Goal: Information Seeking & Learning: Learn about a topic

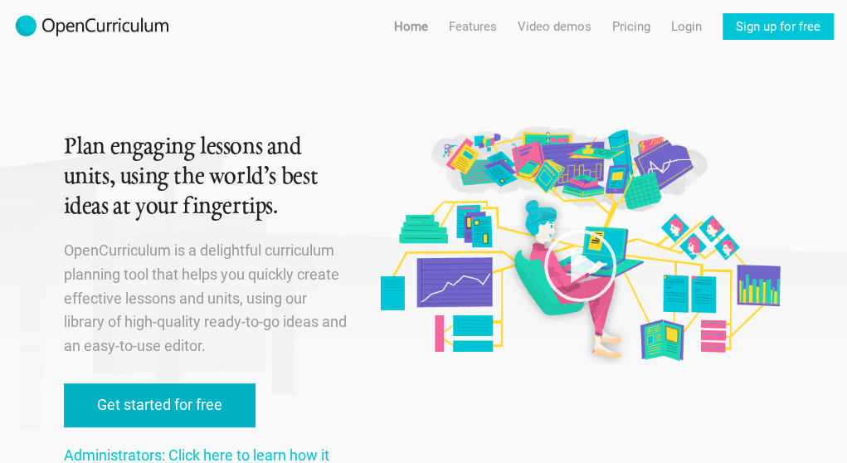
click at [172, 400] on link "Get started for free" at bounding box center [160, 405] width 192 height 44
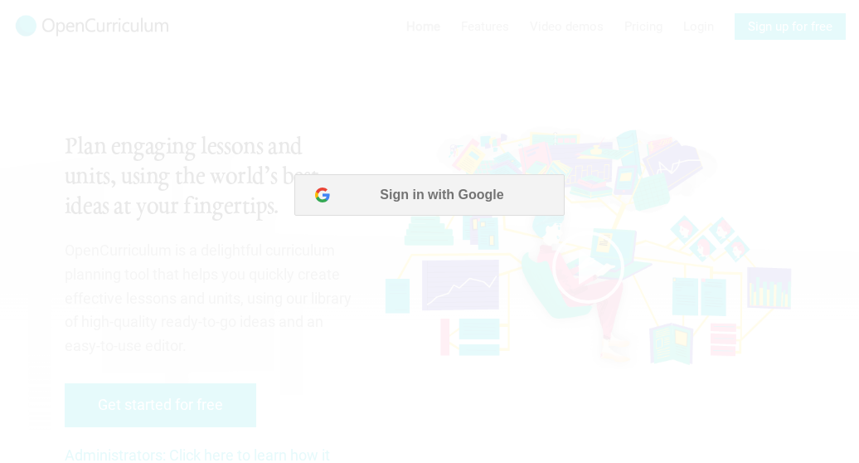
click at [255, 39] on div at bounding box center [429, 231] width 859 height 463
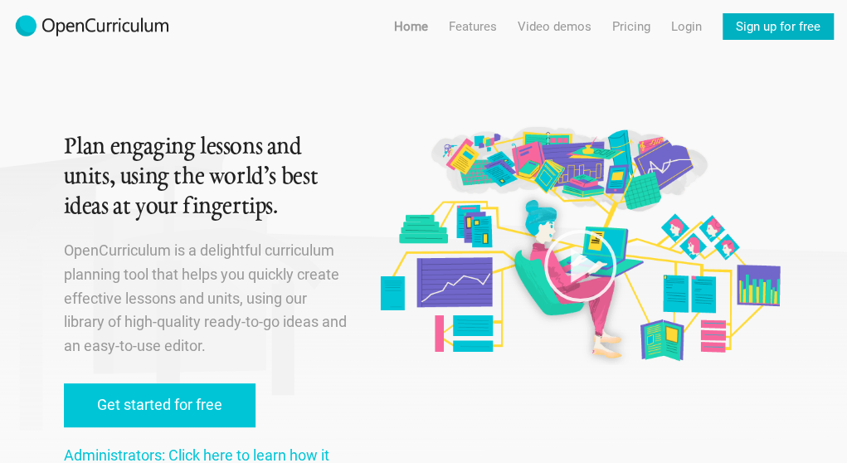
click at [808, 27] on link "Sign up for free" at bounding box center [777, 26] width 111 height 27
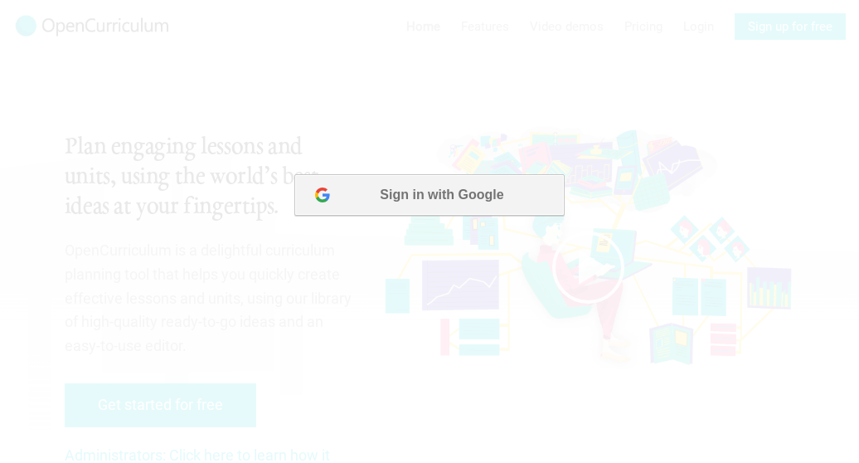
click at [457, 195] on button "Sign in with Google" at bounding box center [429, 194] width 270 height 41
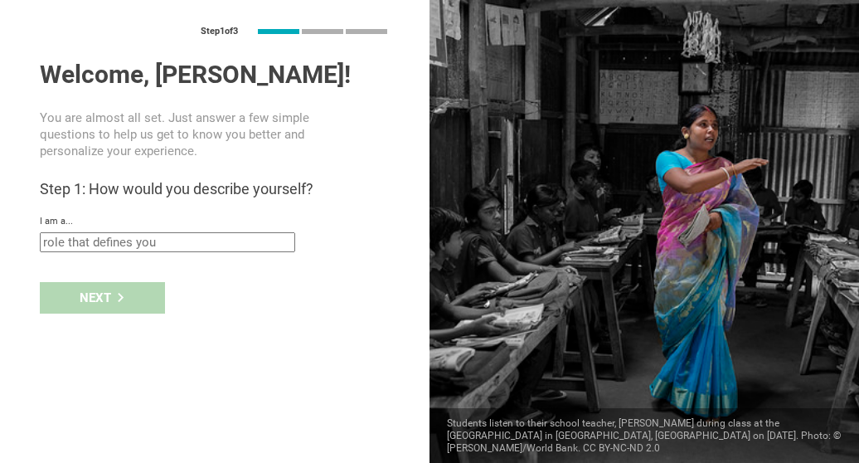
click at [112, 243] on input "text" at bounding box center [167, 242] width 255 height 20
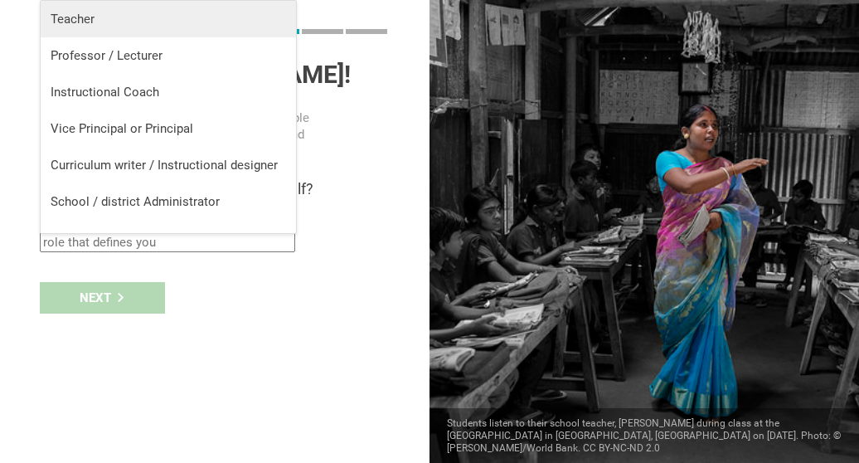
click at [144, 24] on div "Teacher" at bounding box center [169, 19] width 236 height 17
type input "Teacher"
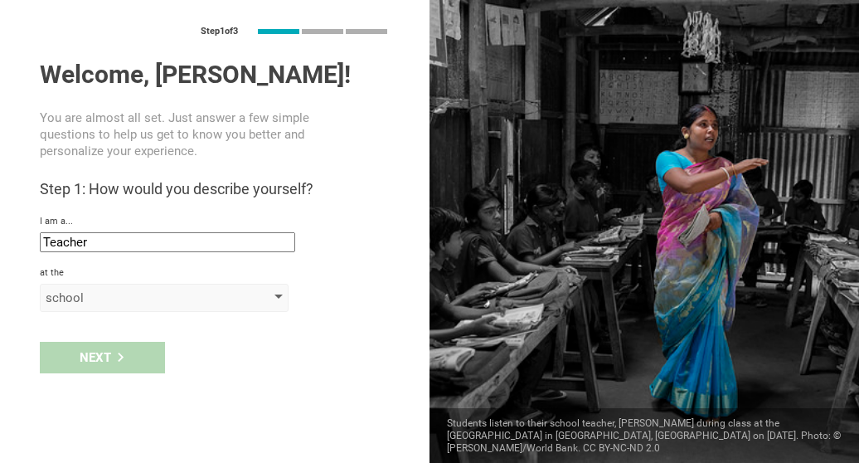
click at [105, 300] on div "school" at bounding box center [141, 297] width 190 height 17
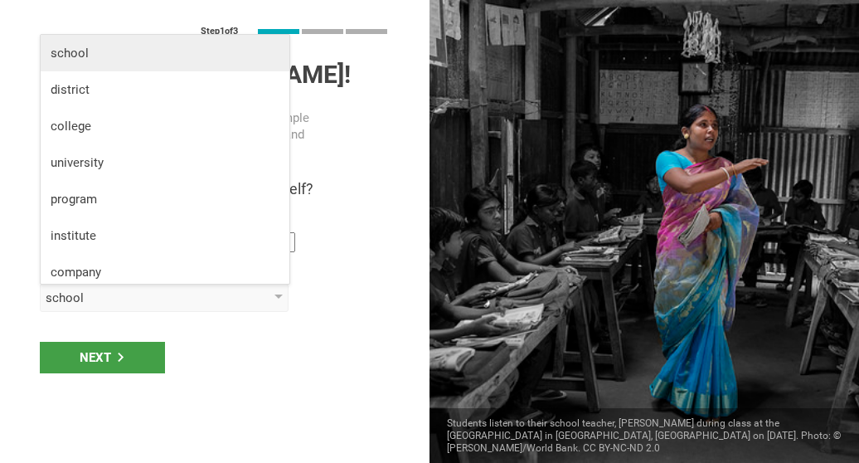
click at [112, 45] on div "school" at bounding box center [165, 53] width 229 height 17
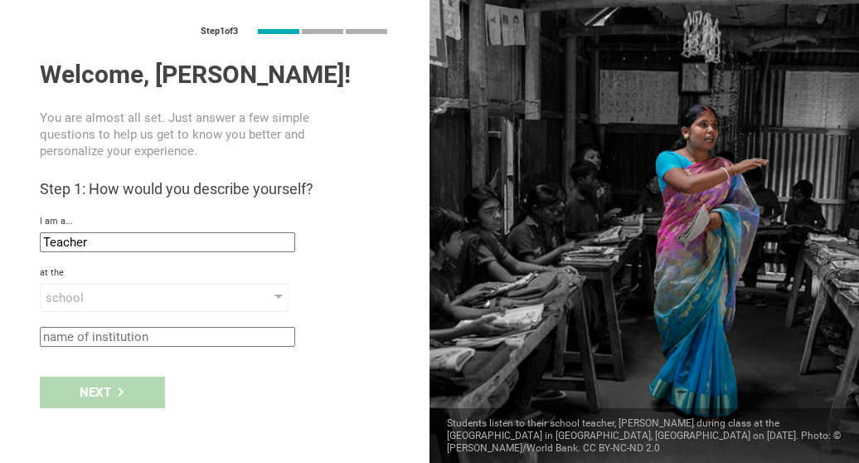
click at [88, 343] on input "text" at bounding box center [167, 337] width 255 height 20
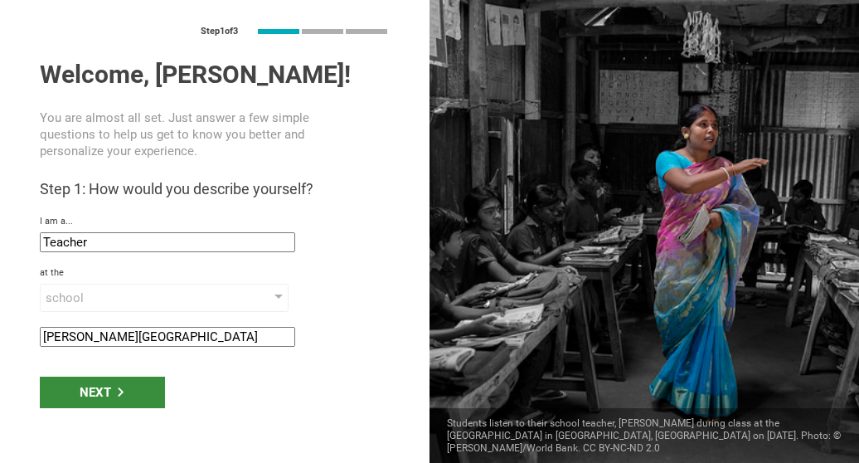
type input "Walker elementary"
click at [89, 389] on div "Next" at bounding box center [102, 393] width 125 height 32
type input "Northport, Alabama"
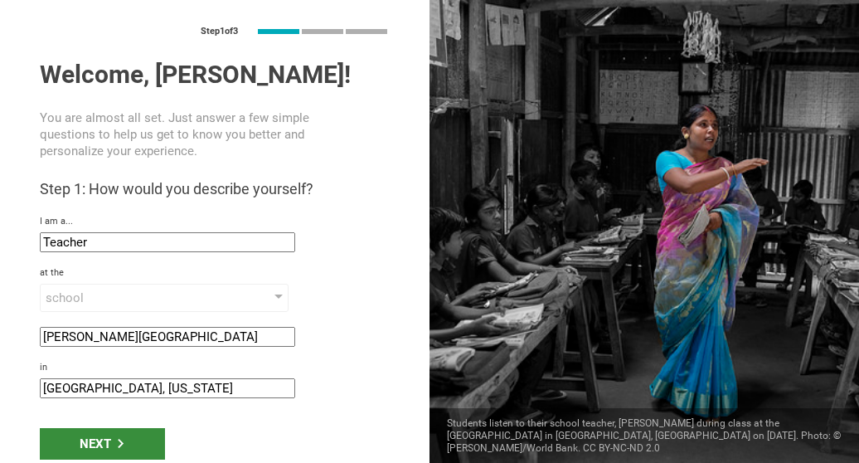
click at [97, 446] on div "Next" at bounding box center [102, 444] width 125 height 32
click at [107, 438] on div "Next" at bounding box center [102, 444] width 125 height 32
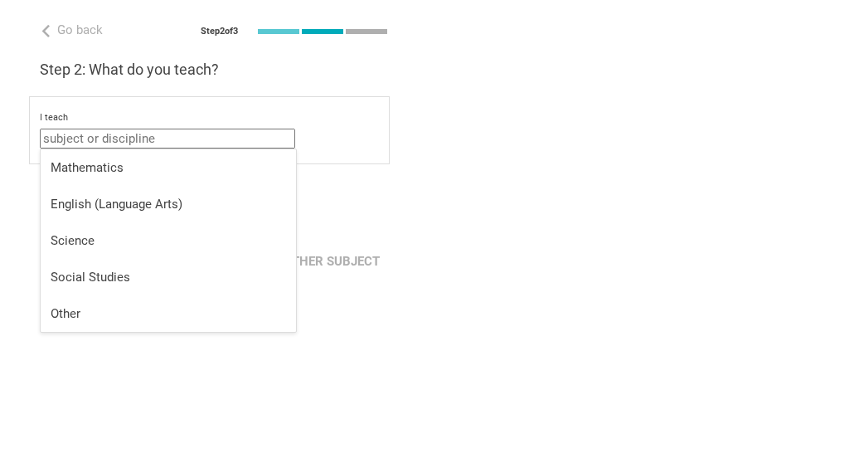
click at [114, 138] on input "text" at bounding box center [167, 139] width 255 height 20
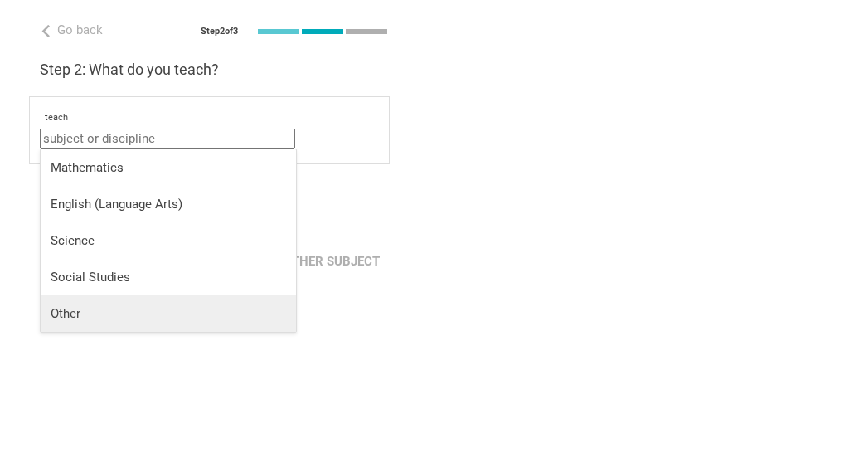
click at [78, 308] on div "Other" at bounding box center [169, 313] width 236 height 17
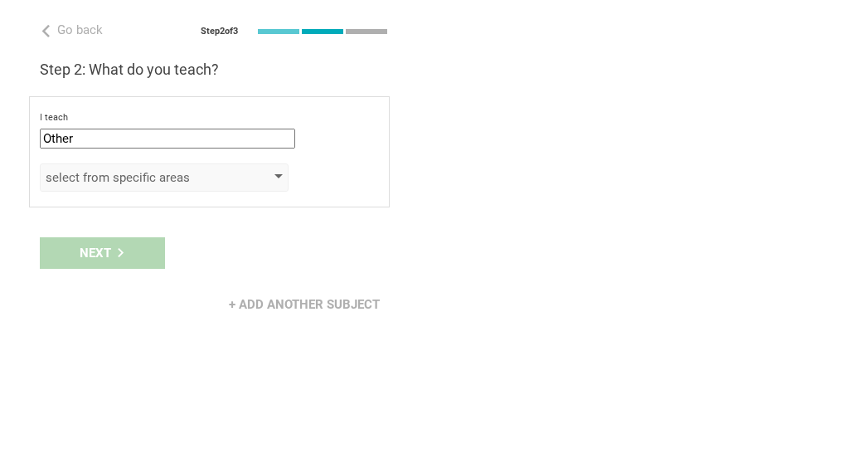
click at [141, 167] on div "select from specific areas" at bounding box center [164, 177] width 249 height 28
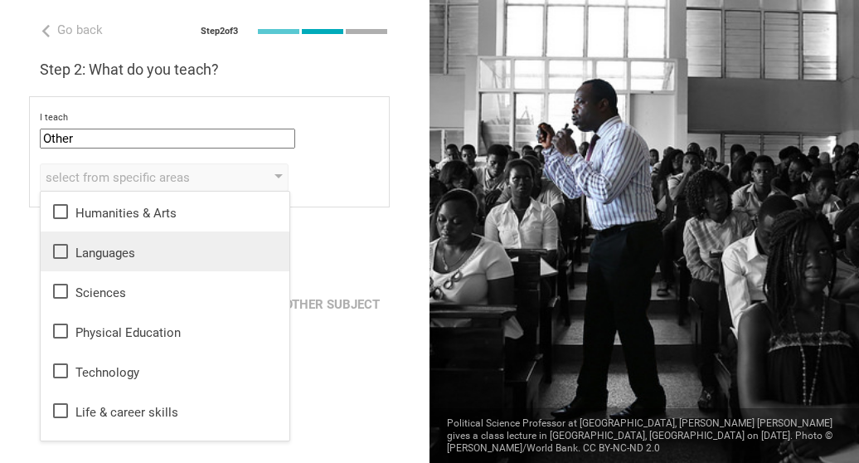
click at [64, 250] on icon at bounding box center [61, 251] width 20 height 20
click at [59, 252] on icon at bounding box center [61, 251] width 20 height 20
click at [129, 136] on input "Other" at bounding box center [167, 139] width 255 height 20
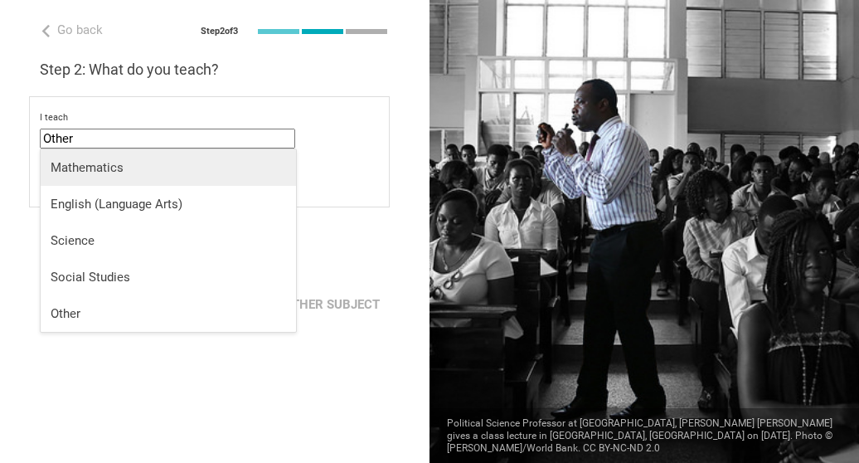
click at [117, 163] on div "Mathematics" at bounding box center [169, 167] width 236 height 17
type input "Mathematics"
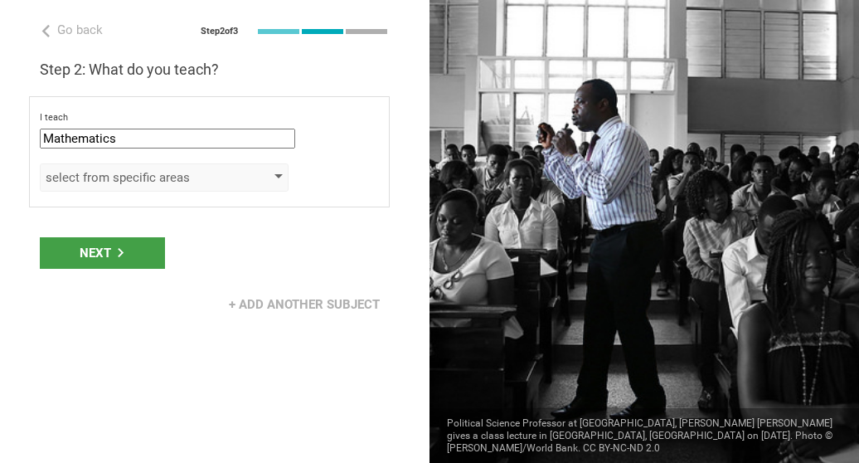
click at [133, 182] on div "select from specific areas" at bounding box center [141, 177] width 190 height 17
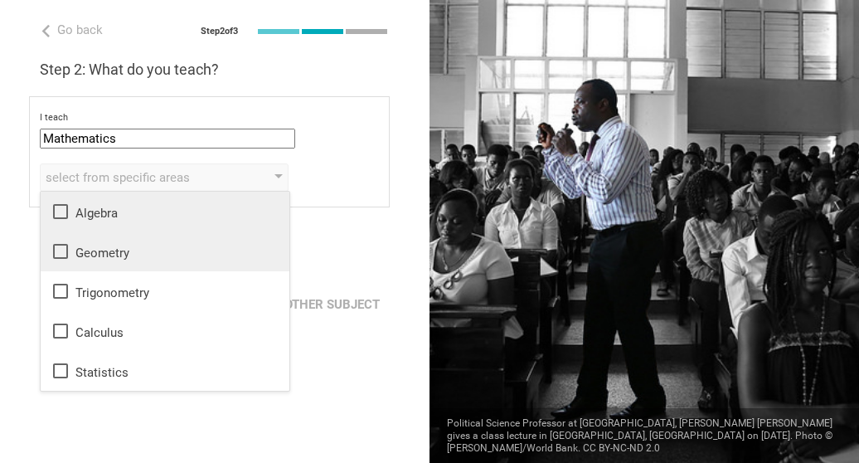
click at [108, 215] on div "Algebra" at bounding box center [165, 212] width 229 height 20
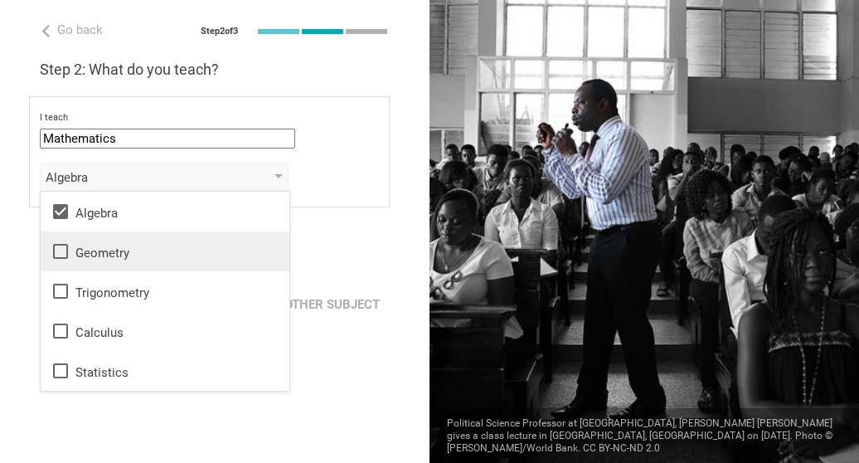
click at [379, 215] on div "Go back Step 2 of 3 Welcome, amberly! You are almost all set. Just answer a few…" at bounding box center [215, 231] width 430 height 463
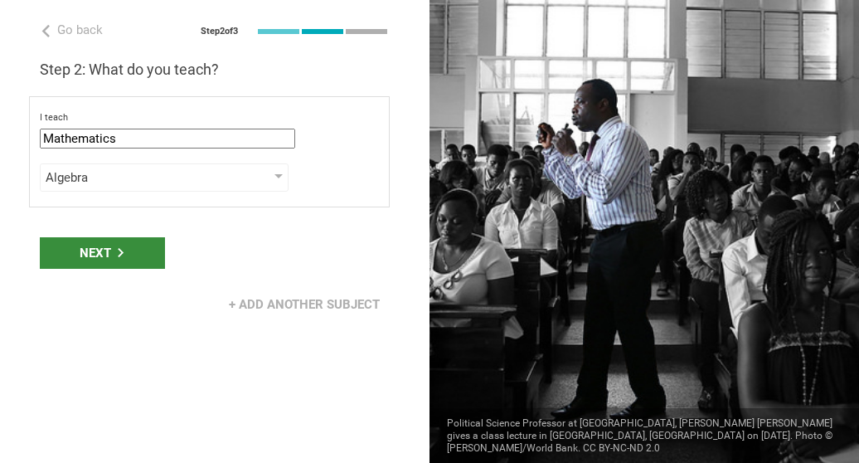
click at [114, 255] on div "Next" at bounding box center [102, 253] width 125 height 32
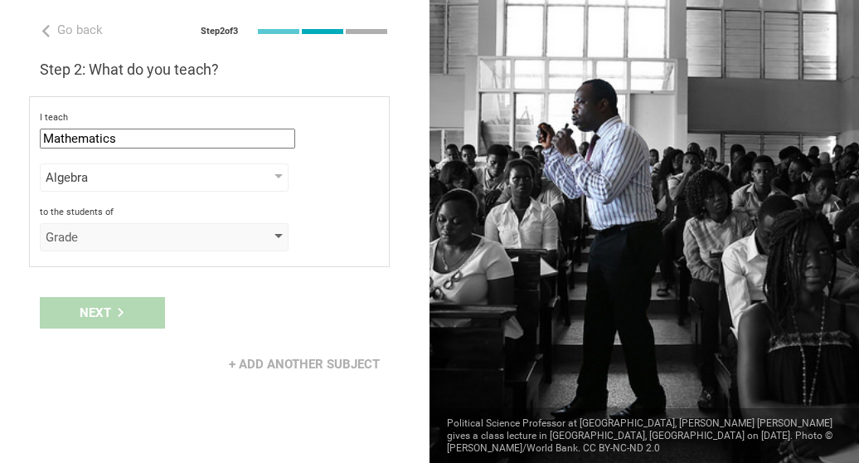
click at [111, 236] on div "Grade" at bounding box center [141, 237] width 190 height 17
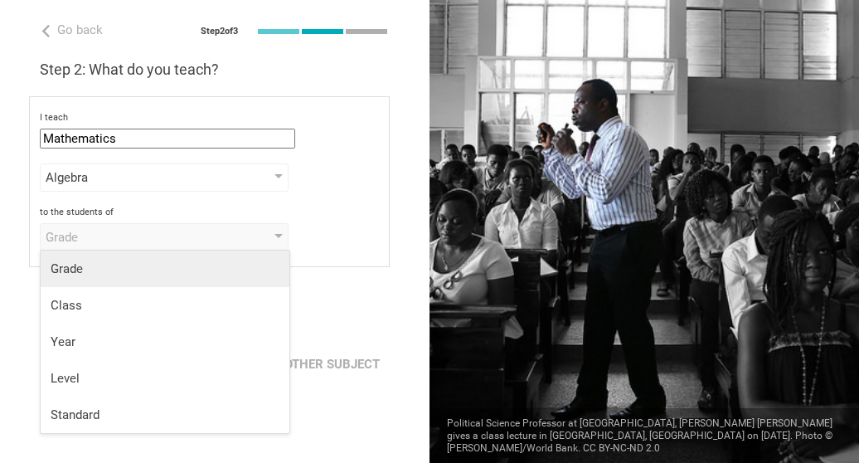
click at [98, 272] on div "Grade" at bounding box center [165, 268] width 229 height 17
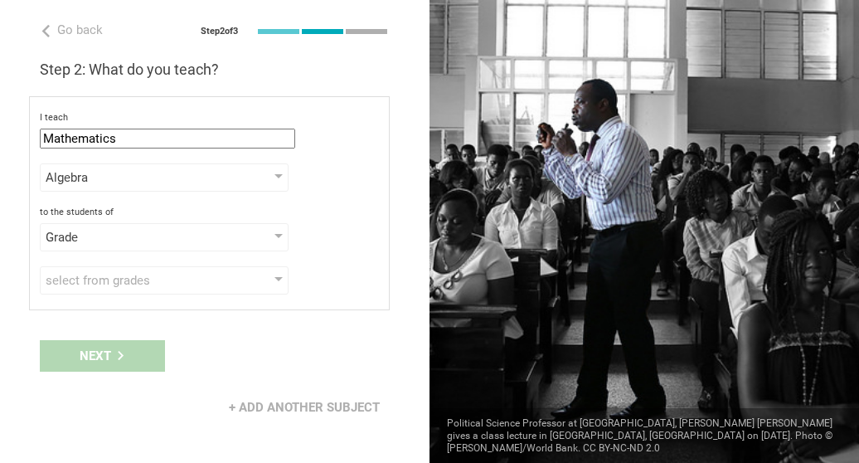
click at [98, 272] on div "select from grades" at bounding box center [141, 280] width 190 height 17
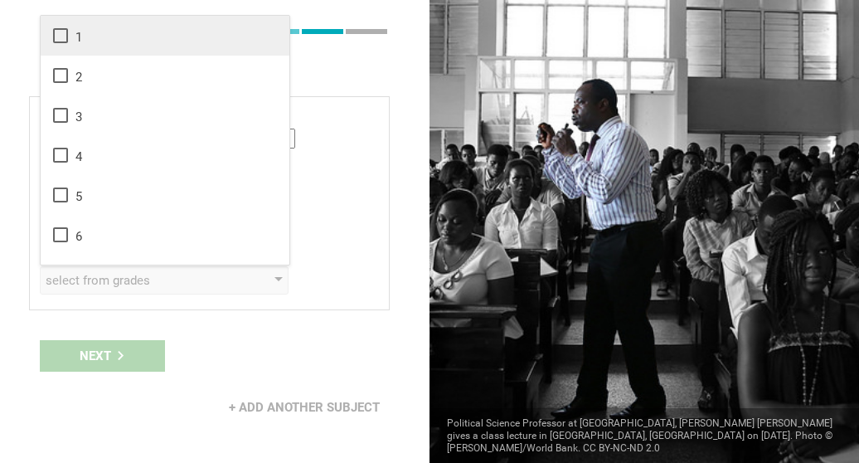
click at [65, 49] on li "1" at bounding box center [165, 36] width 249 height 40
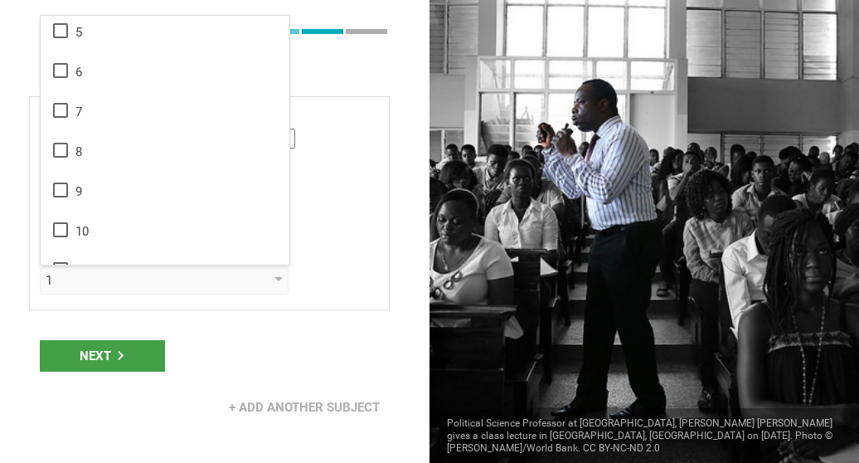
scroll to position [169, 0]
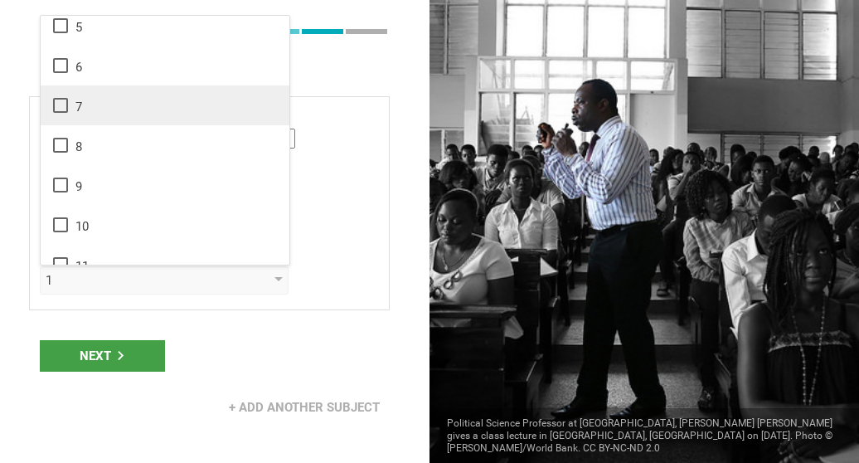
click at [57, 103] on icon at bounding box center [61, 105] width 20 height 20
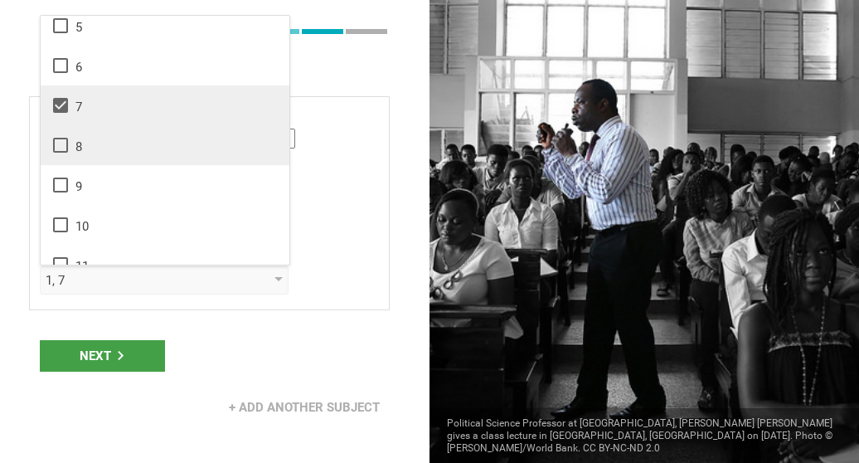
click at [57, 145] on icon at bounding box center [61, 145] width 20 height 20
click at [106, 352] on div "Next" at bounding box center [102, 356] width 125 height 32
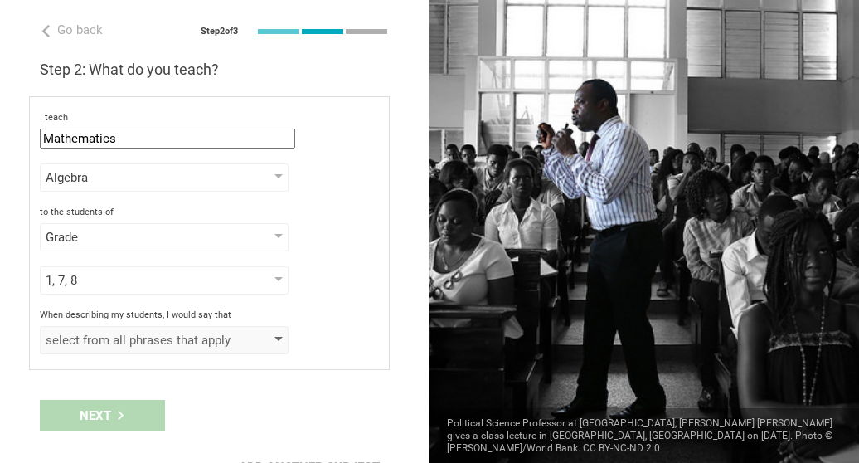
click at [114, 328] on div "select from all phrases that apply" at bounding box center [164, 340] width 249 height 28
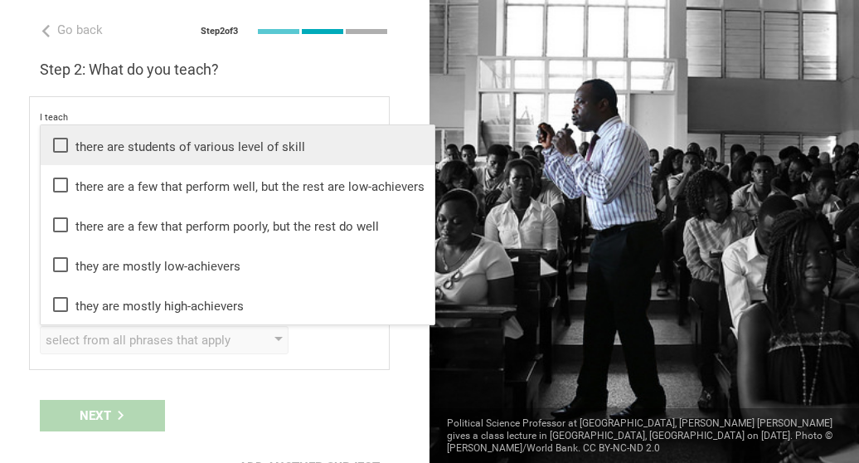
click at [131, 159] on li "there are students of various level of skill" at bounding box center [238, 145] width 394 height 40
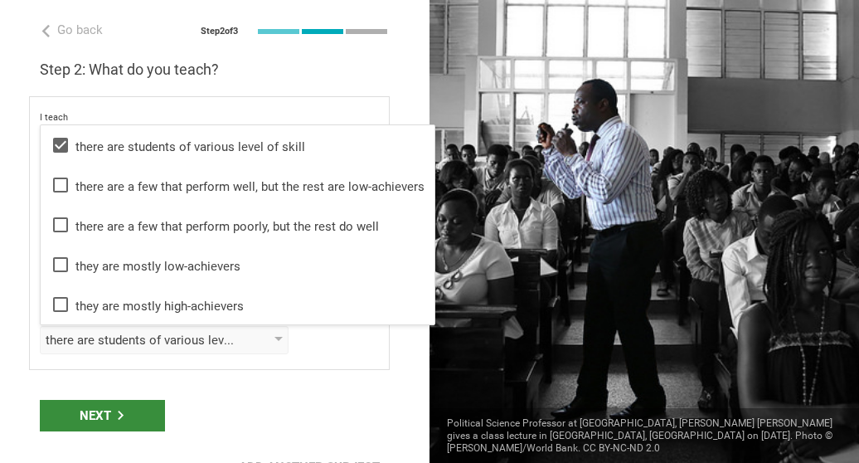
click at [114, 411] on div "Next" at bounding box center [102, 416] width 125 height 32
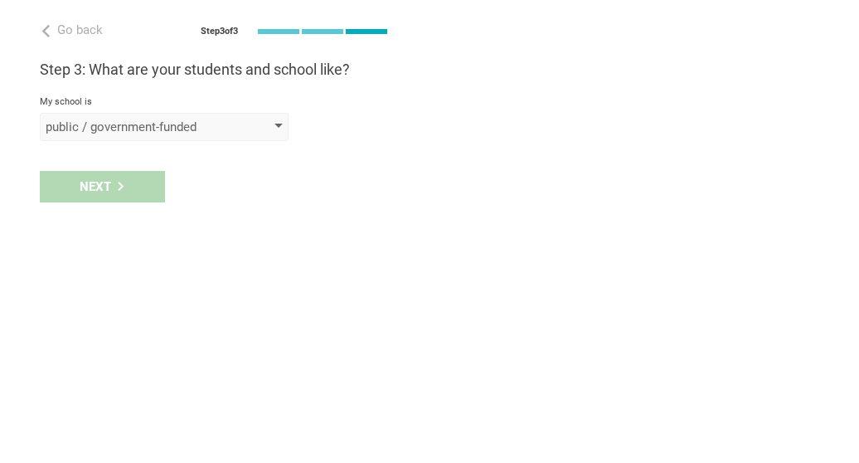
click at [122, 124] on div "public / government-funded" at bounding box center [141, 127] width 190 height 17
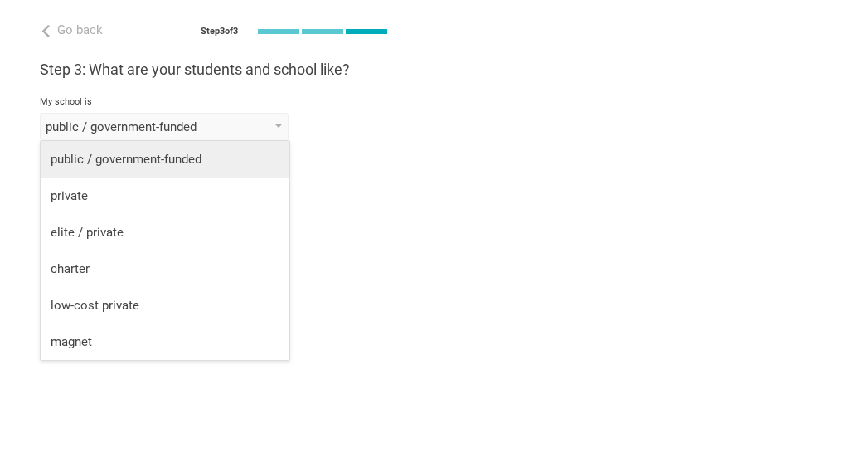
click at [117, 155] on div "public / government-funded" at bounding box center [165, 159] width 229 height 17
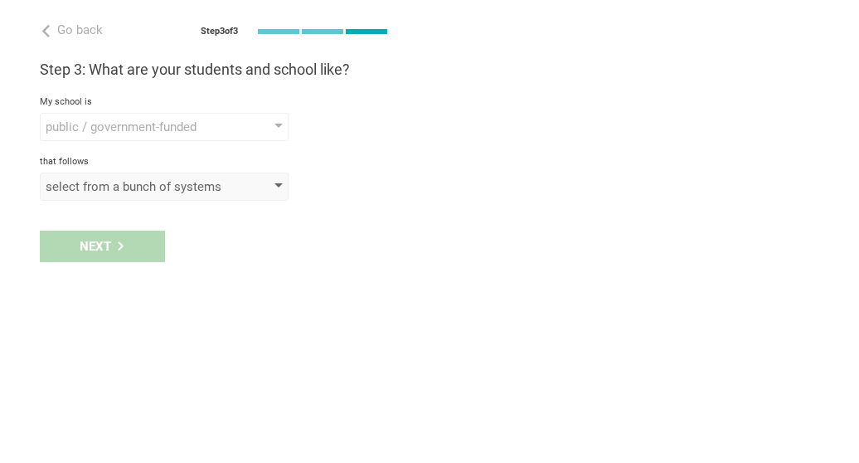
click at [106, 185] on div "select from a bunch of systems" at bounding box center [141, 186] width 190 height 17
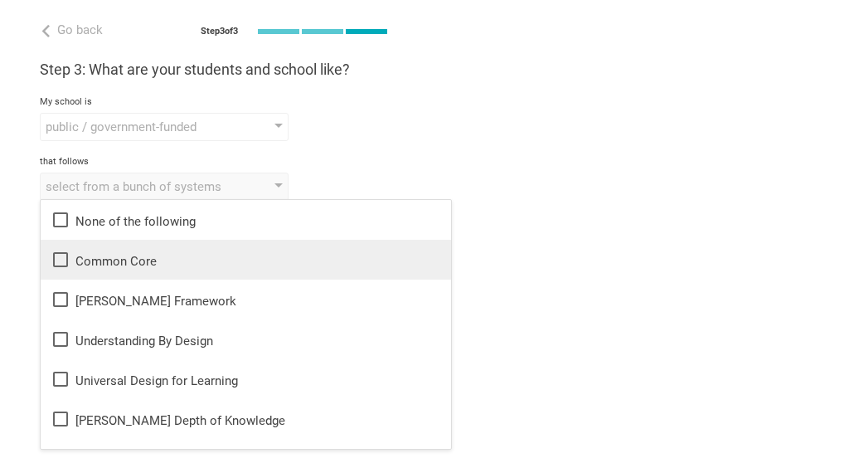
click at [90, 258] on div "Common Core" at bounding box center [246, 260] width 391 height 20
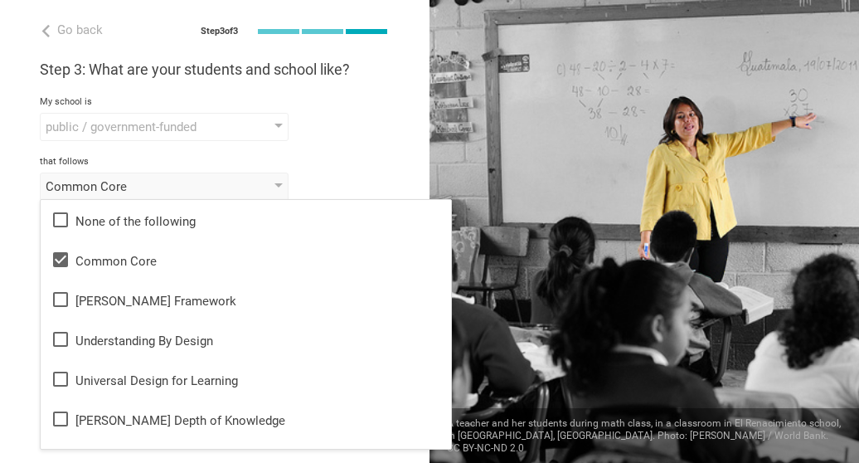
click at [332, 156] on div "that follows" at bounding box center [215, 162] width 350 height 12
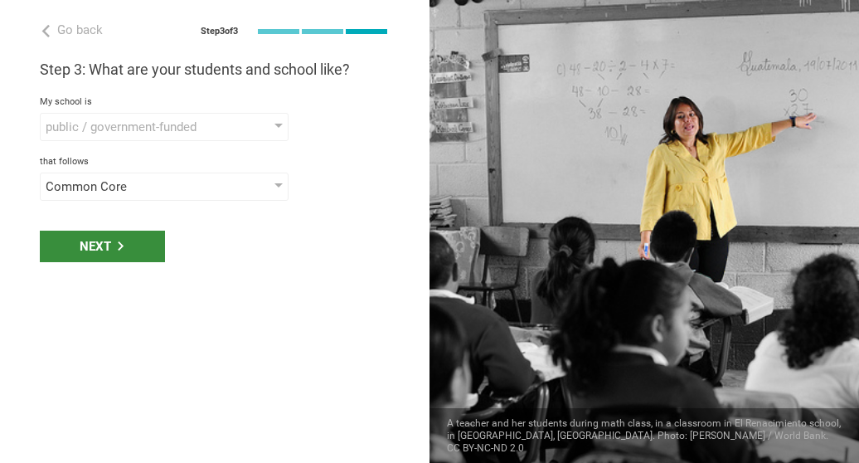
click at [139, 244] on div "Next" at bounding box center [102, 247] width 125 height 32
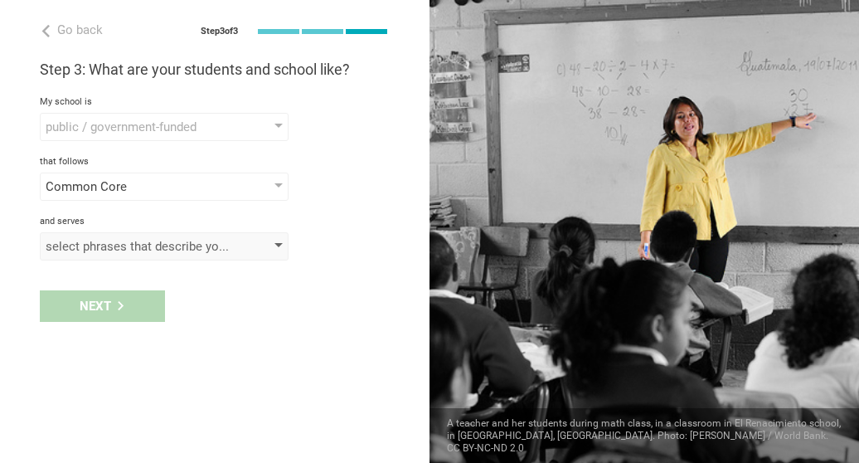
click at [132, 240] on div "select phrases that describe your student population" at bounding box center [141, 246] width 190 height 17
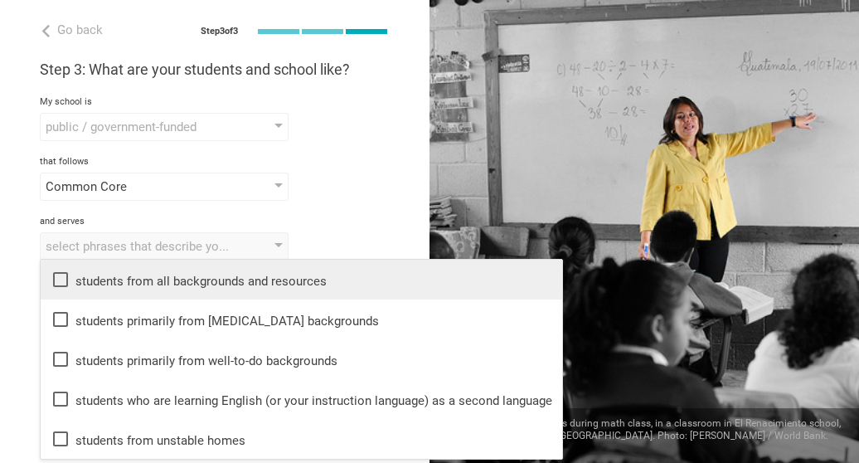
click at [117, 281] on div "students from all backgrounds and resources" at bounding box center [302, 280] width 502 height 20
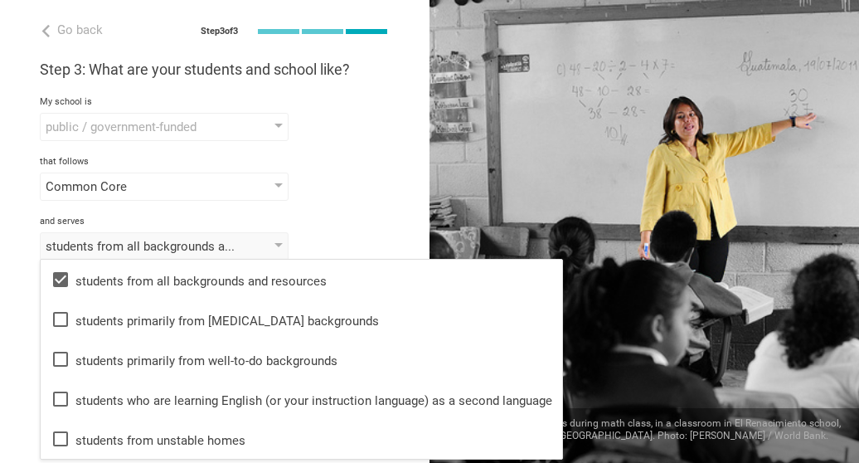
click at [347, 212] on div "Step 3: What are your students and school like? My school is public / governmen…" at bounding box center [215, 160] width 350 height 201
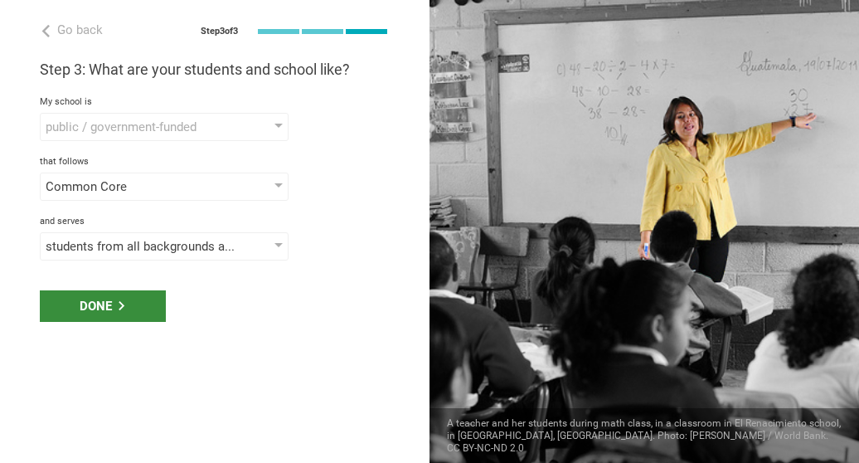
click at [143, 303] on div "Done" at bounding box center [103, 306] width 126 height 32
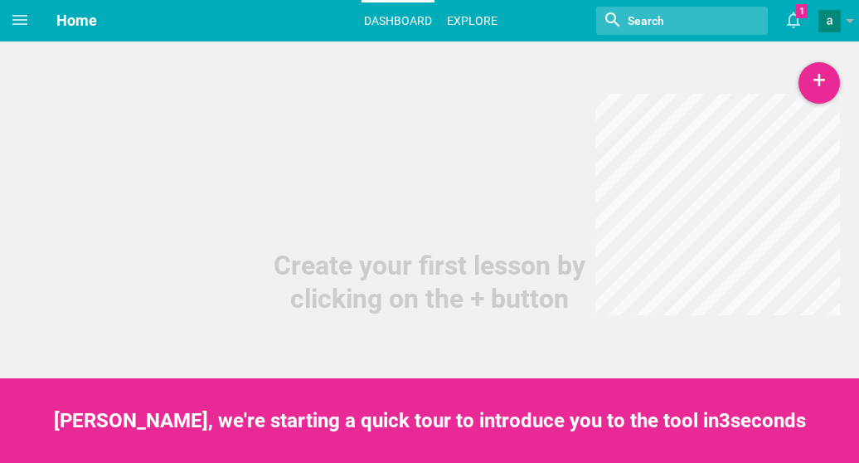
click at [466, 14] on link "Explore" at bounding box center [473, 20] width 56 height 36
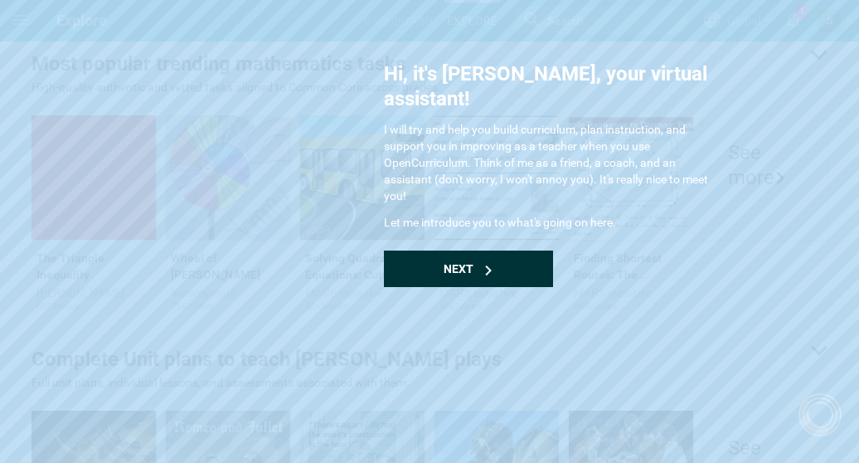
click at [509, 250] on div "Next" at bounding box center [468, 268] width 169 height 36
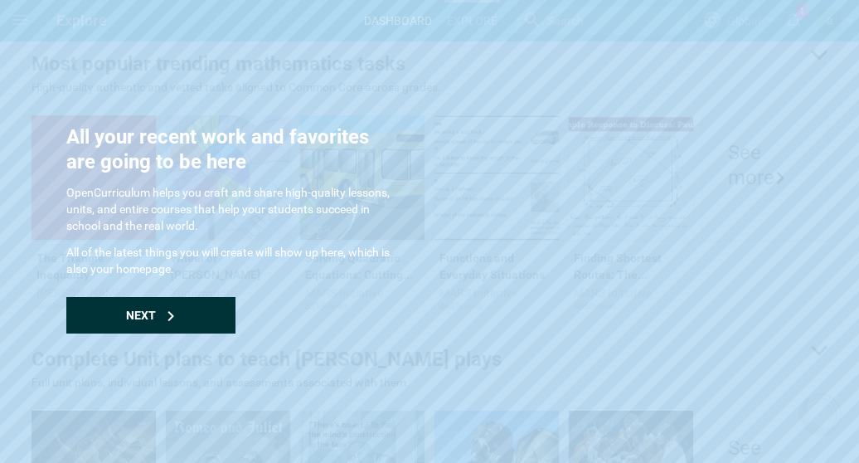
click at [157, 313] on div "Next" at bounding box center [150, 315] width 169 height 36
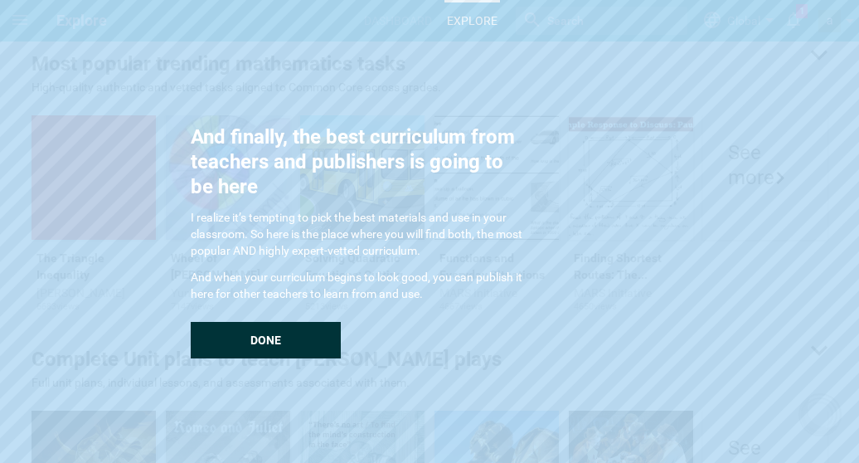
click at [231, 333] on div "Done" at bounding box center [266, 340] width 150 height 36
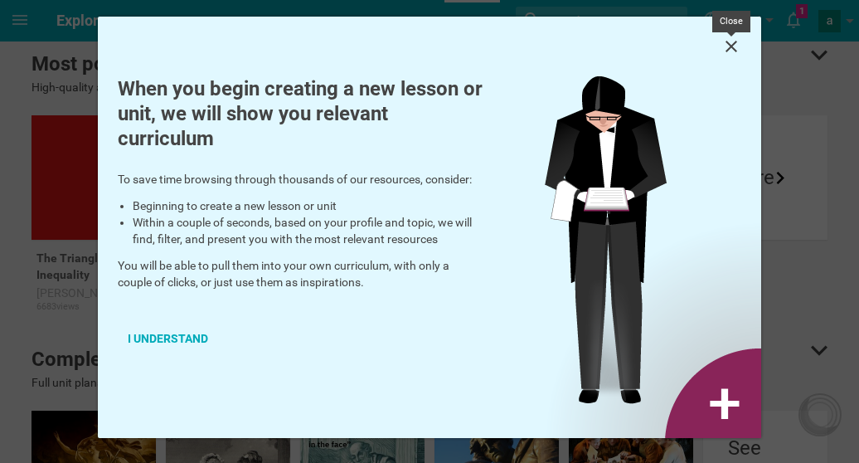
click at [731, 39] on icon at bounding box center [732, 46] width 20 height 20
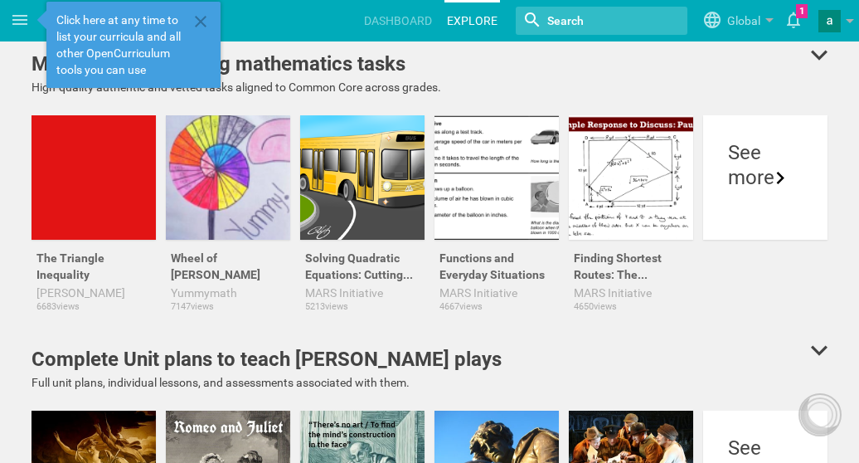
click at [591, 17] on input "textbox" at bounding box center [597, 21] width 103 height 22
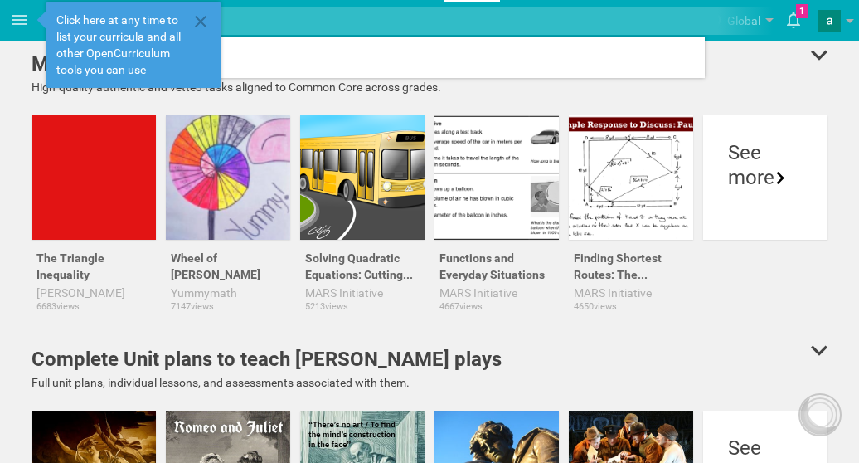
click at [791, 99] on div "Most popular trending mathematics tasks High-quality authentic and vetted tasks…" at bounding box center [430, 186] width 806 height 275
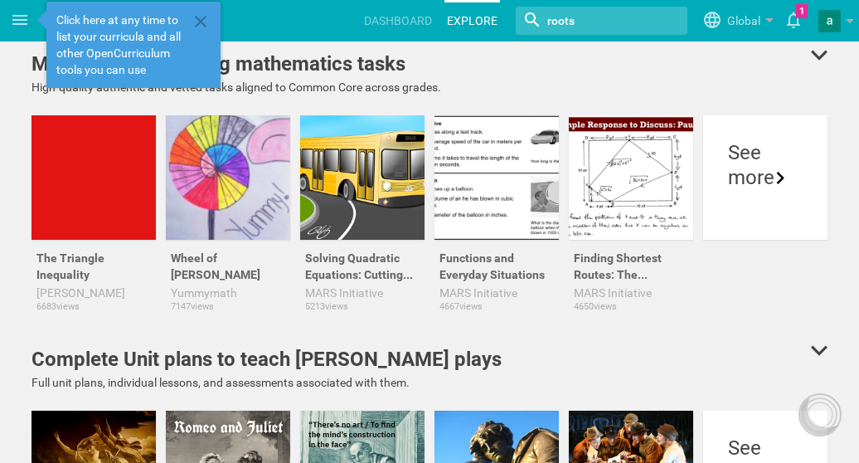
click at [571, 16] on input "textbox" at bounding box center [597, 21] width 103 height 22
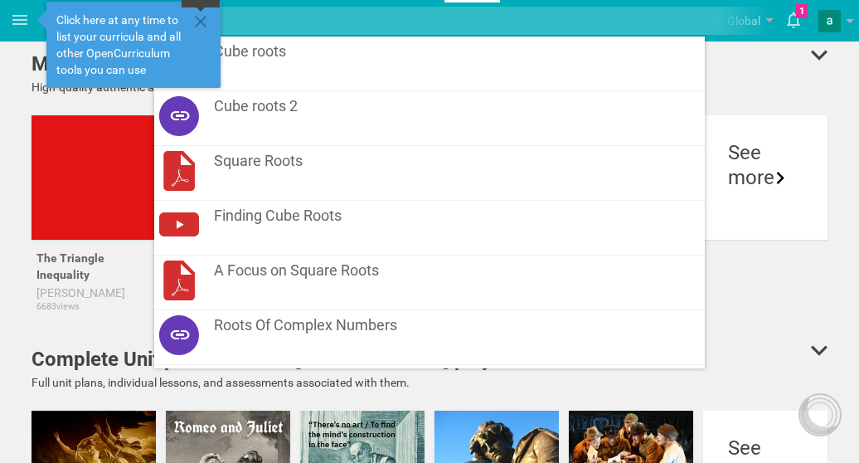
click at [202, 21] on icon at bounding box center [201, 22] width 12 height 12
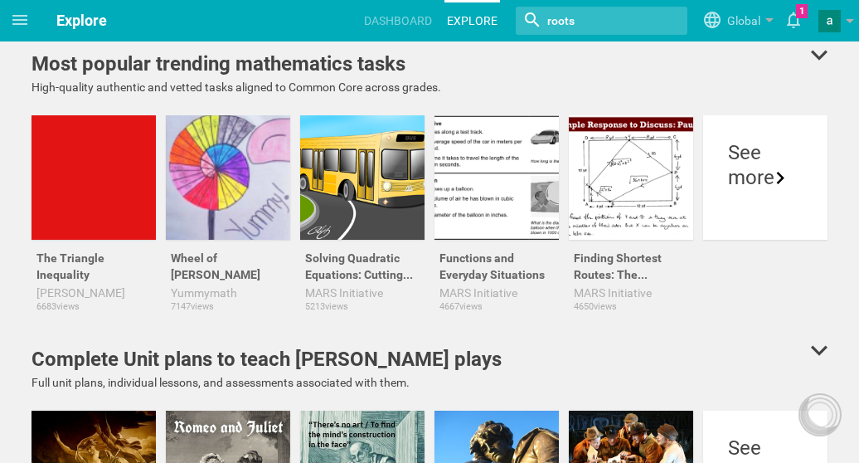
click at [596, 17] on input "textbox" at bounding box center [597, 21] width 103 height 22
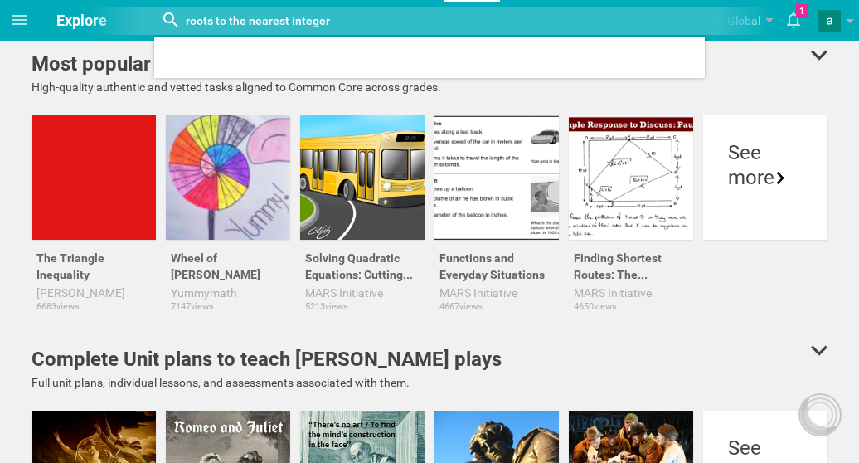
type input "roots to the nearest integer"
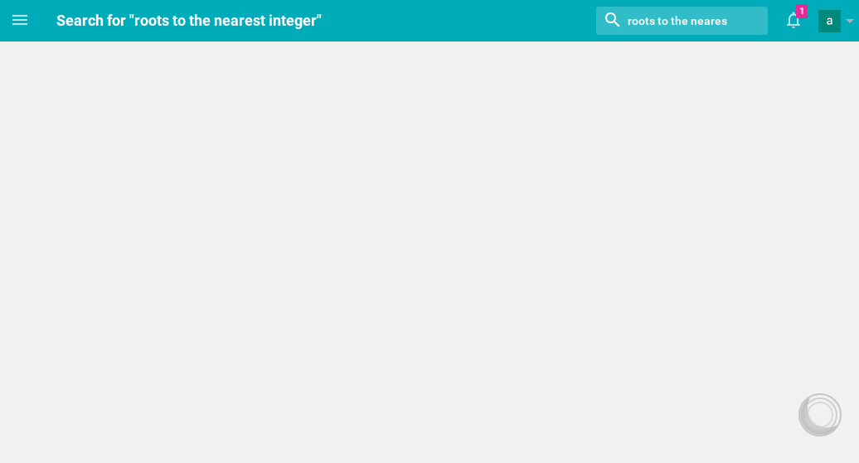
click at [702, 20] on input "textbox" at bounding box center [677, 21] width 103 height 22
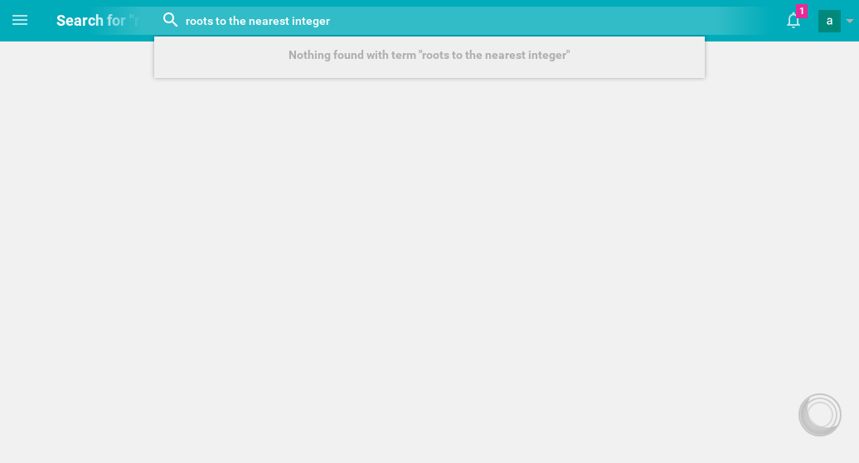
click at [629, 14] on div at bounding box center [429, 21] width 550 height 28
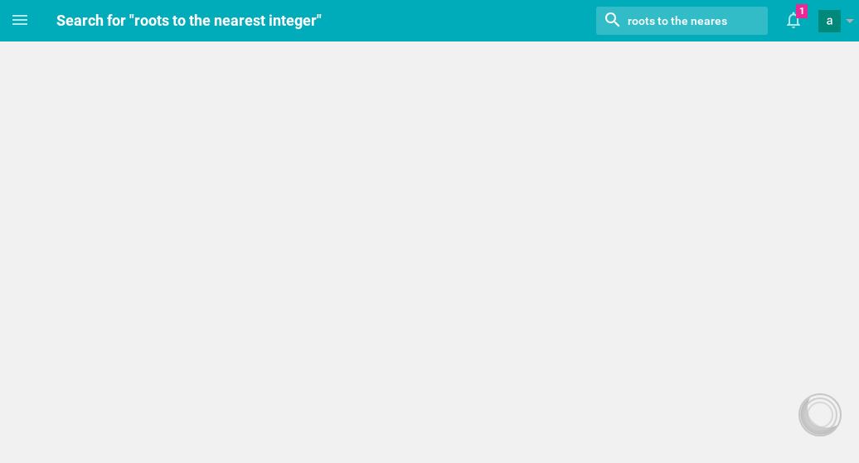
click at [700, 23] on input "textbox" at bounding box center [677, 21] width 103 height 22
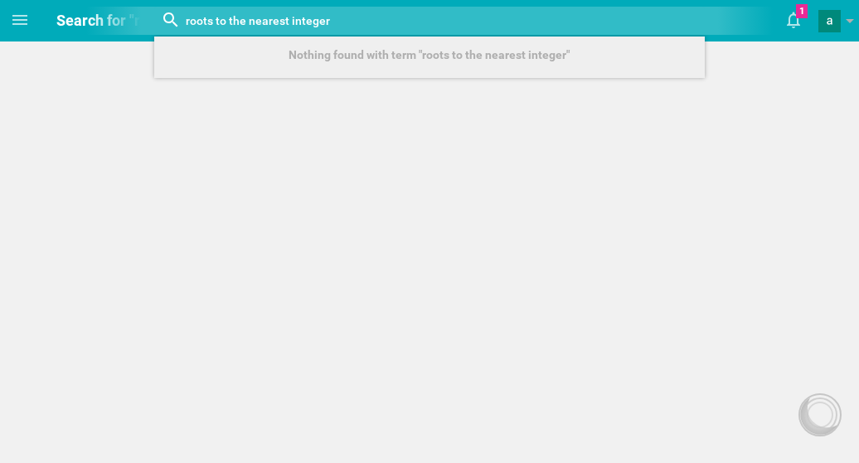
click at [574, 21] on div at bounding box center [429, 21] width 550 height 28
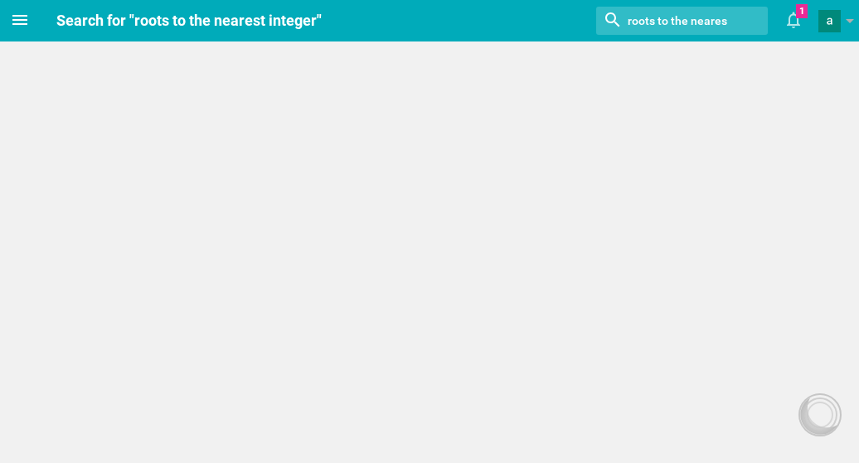
click at [27, 22] on icon at bounding box center [20, 20] width 20 height 20
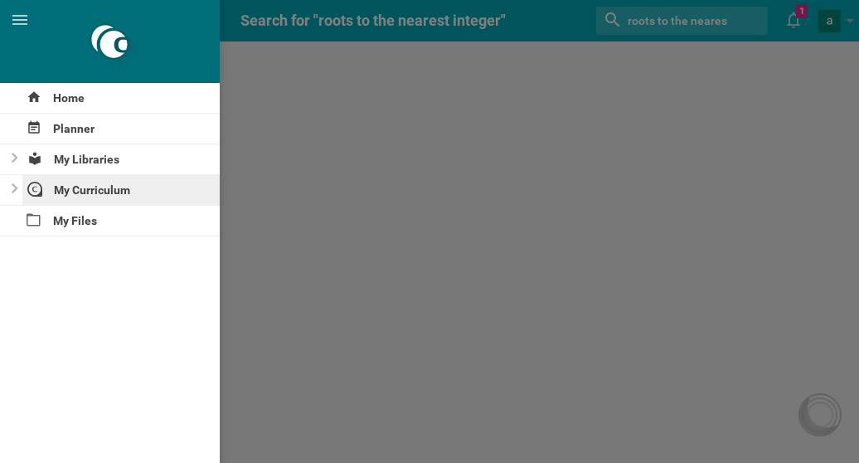
click at [69, 190] on div "My Curriculum" at bounding box center [121, 190] width 198 height 30
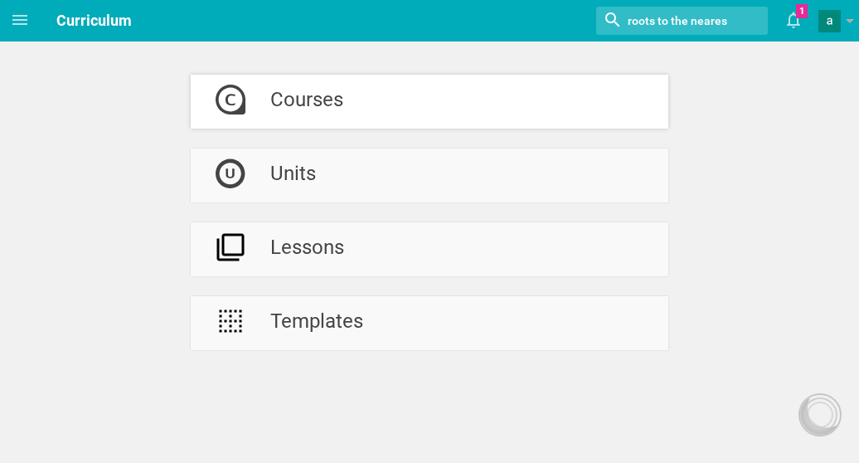
click at [302, 104] on div "Courses" at bounding box center [306, 102] width 73 height 54
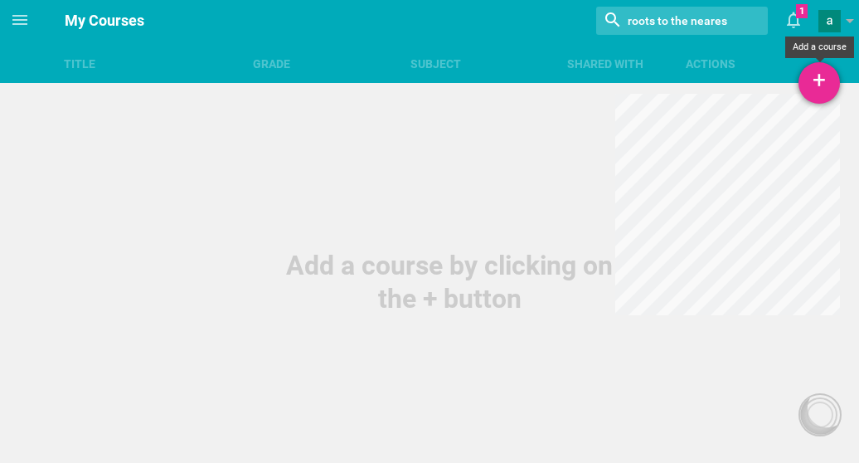
click at [822, 80] on div "+" at bounding box center [819, 82] width 41 height 41
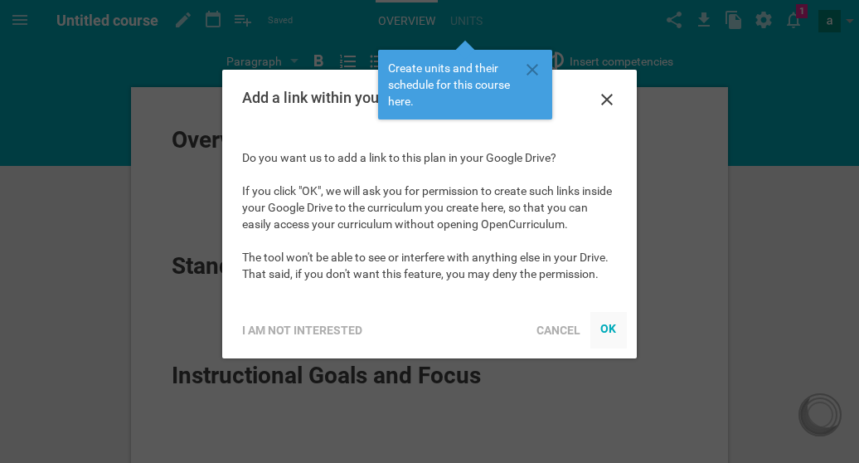
click at [612, 329] on div "OK" at bounding box center [608, 328] width 17 height 13
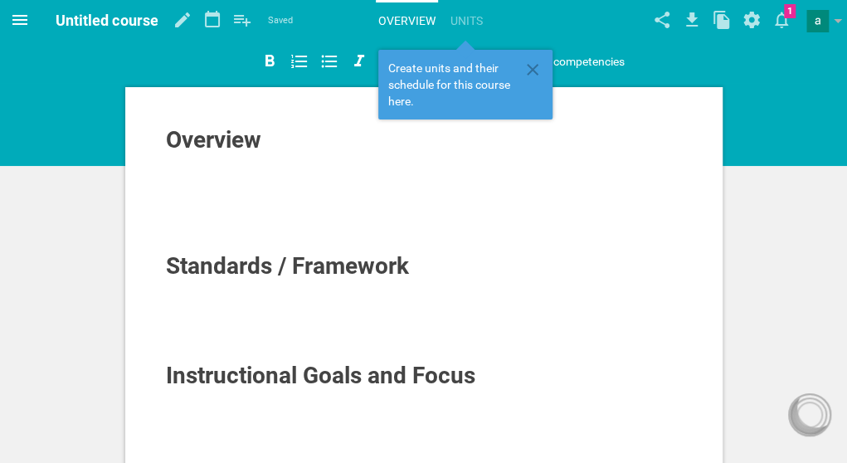
click at [17, 12] on icon at bounding box center [20, 20] width 20 height 20
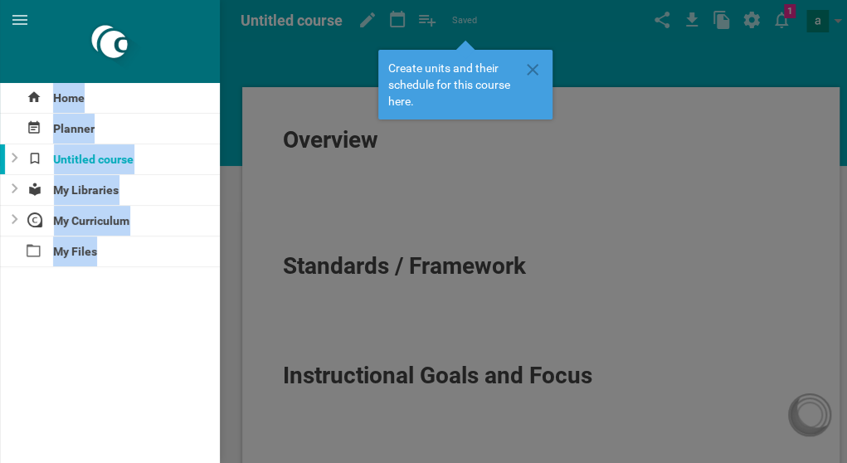
drag, startPoint x: 17, startPoint y: 12, endPoint x: 116, endPoint y: 266, distance: 272.6
click at [0, 0] on hgroup "Home Planner Untitled course My Libraries My Curriculum My Files" at bounding box center [0, 0] width 0 height 0
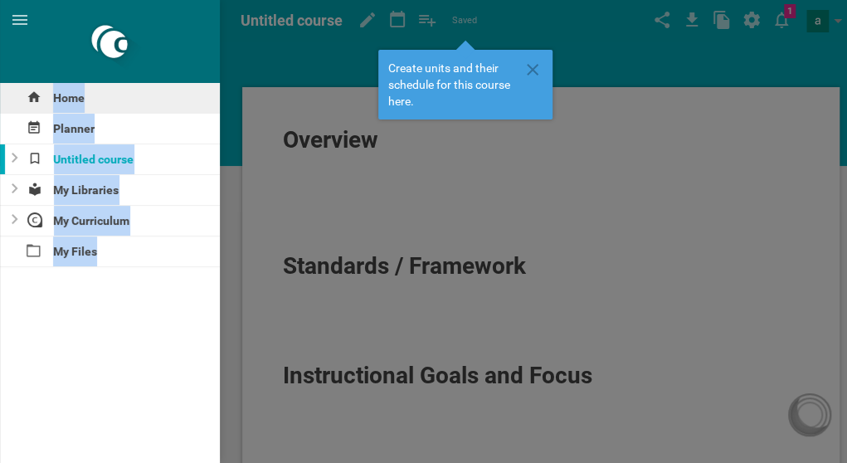
click at [63, 100] on div "Home" at bounding box center [110, 98] width 220 height 30
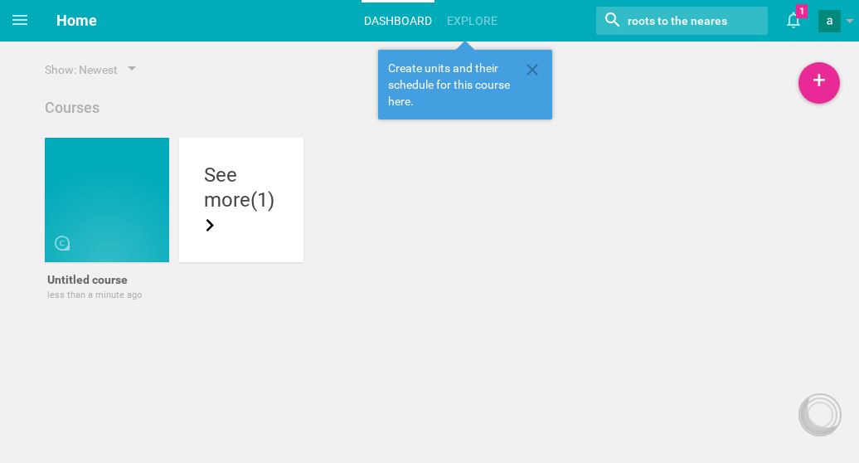
click at [707, 22] on input "textbox" at bounding box center [677, 21] width 103 height 22
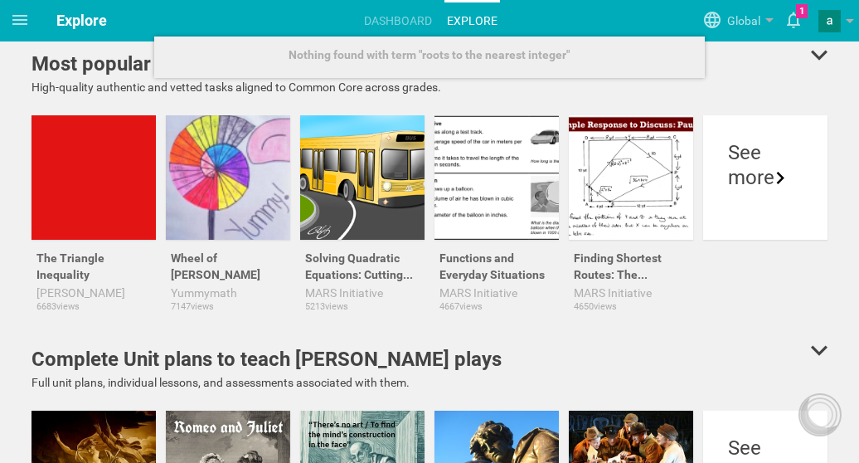
click at [32, 25] on span at bounding box center [20, 20] width 40 height 40
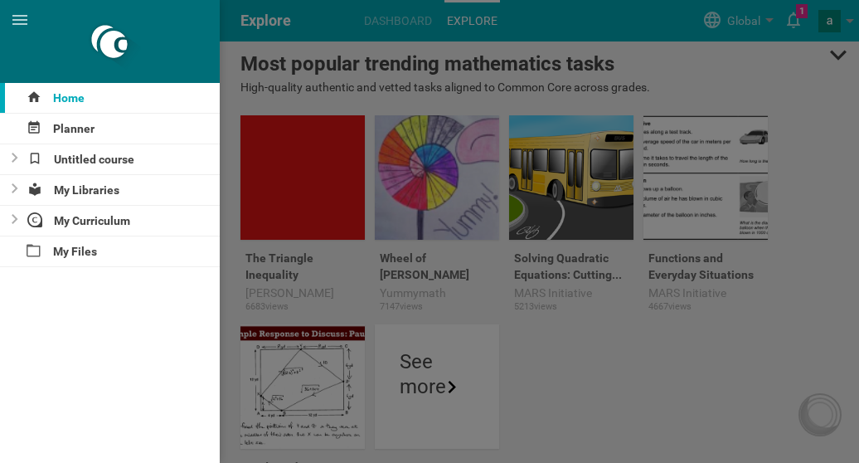
click at [392, 75] on div at bounding box center [429, 231] width 859 height 463
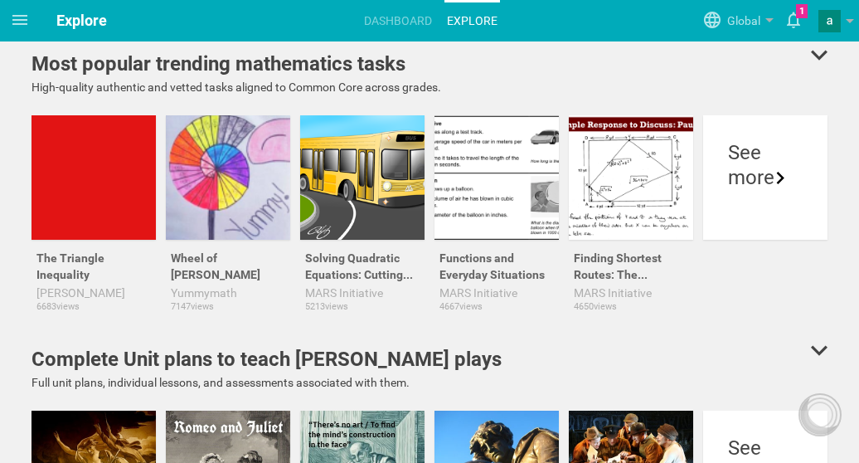
click at [816, 55] on icon at bounding box center [819, 55] width 17 height 10
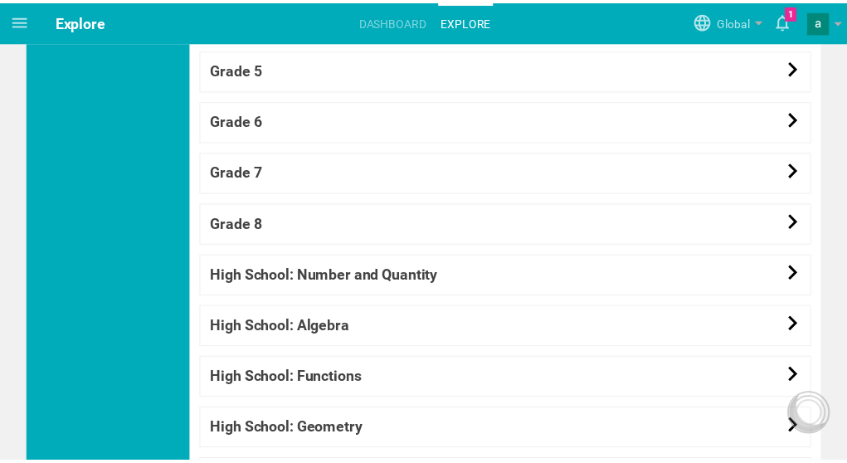
scroll to position [1673, 0]
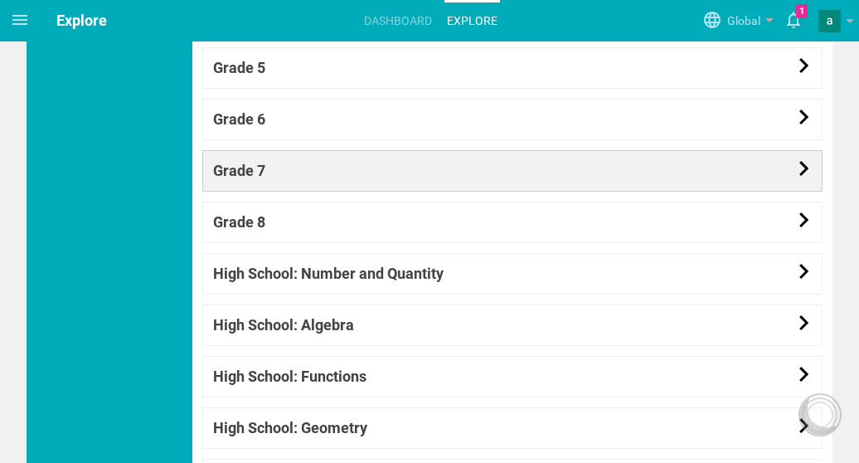
click at [797, 164] on icon at bounding box center [804, 168] width 15 height 15
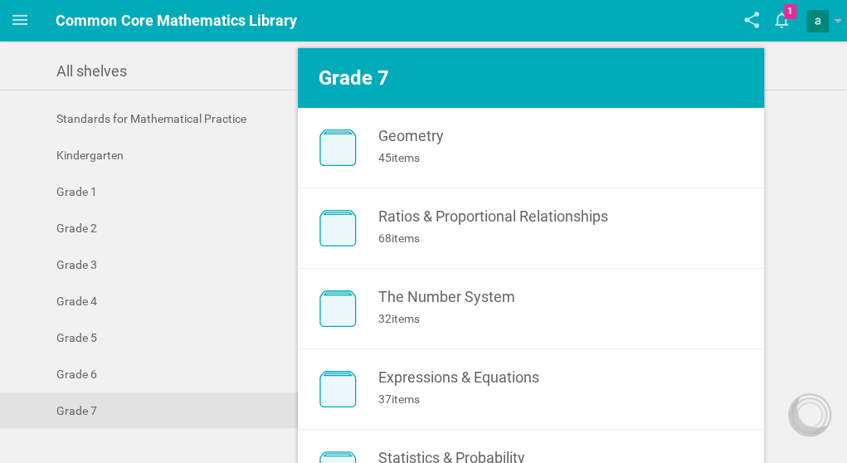
scroll to position [85, 0]
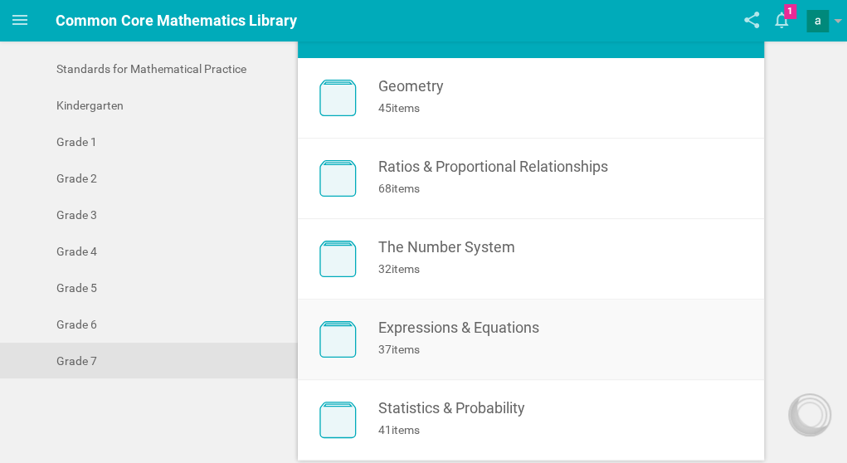
click at [516, 330] on div "Expressions & Equations" at bounding box center [563, 327] width 372 height 17
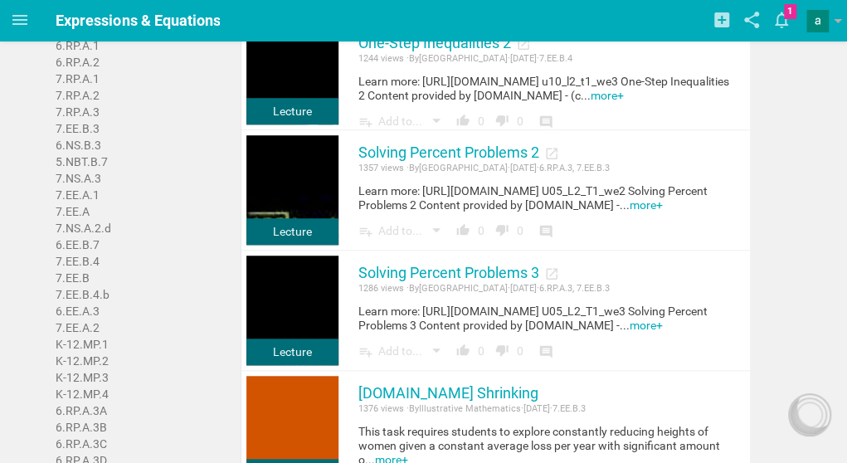
scroll to position [416, 0]
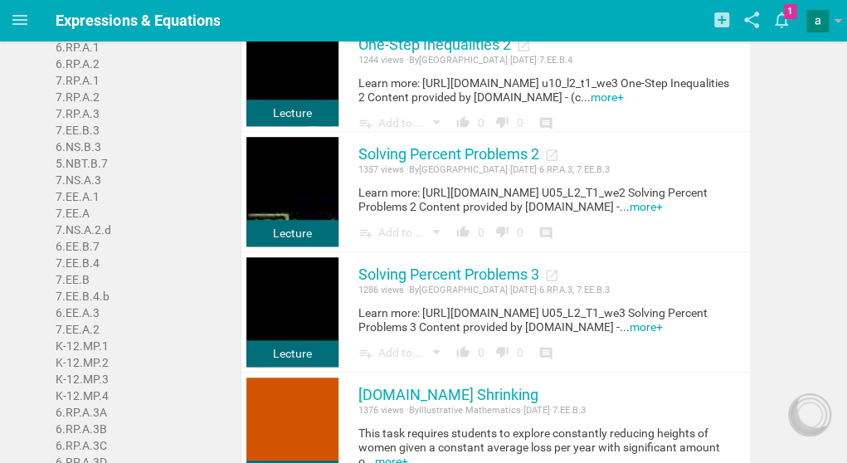
click at [83, 201] on div "7.EE.A.1" at bounding box center [78, 196] width 44 height 17
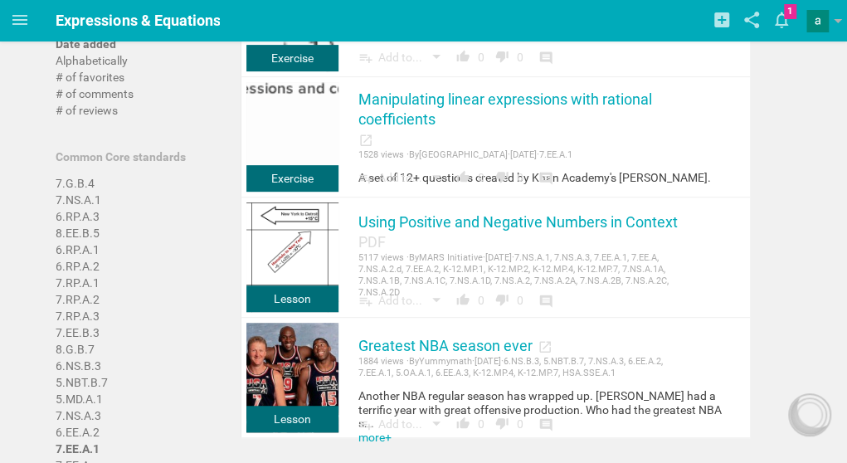
scroll to position [229, 0]
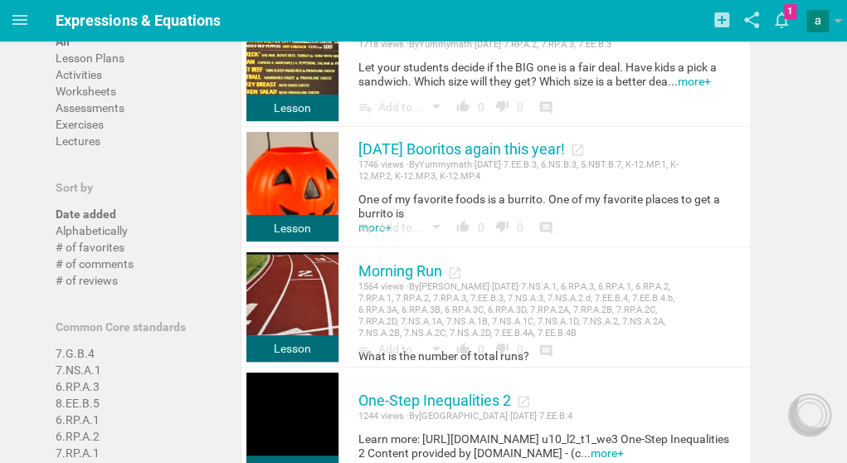
scroll to position [61, 0]
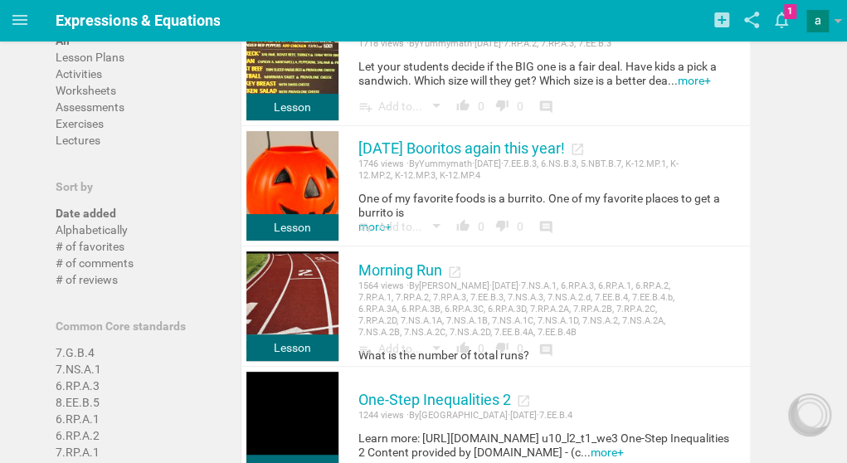
click at [109, 95] on div "Worksheets" at bounding box center [86, 90] width 61 height 17
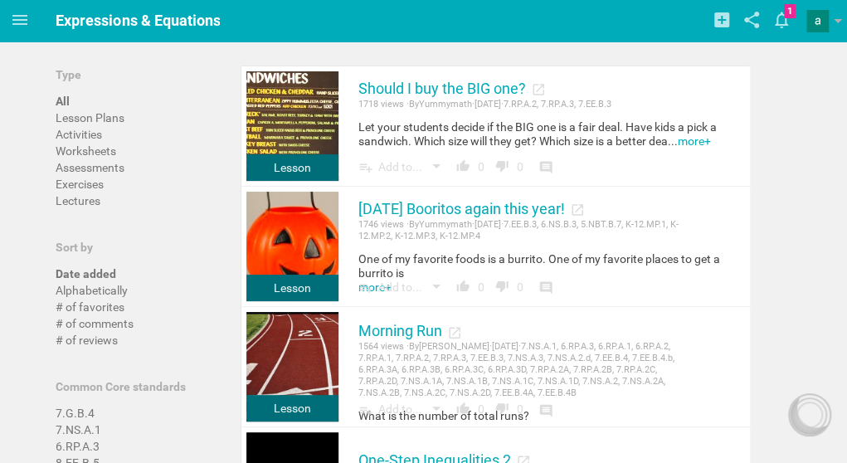
click at [104, 119] on div "Lesson Plans" at bounding box center [90, 117] width 69 height 17
click at [115, 119] on div "Lesson Plans" at bounding box center [91, 117] width 70 height 17
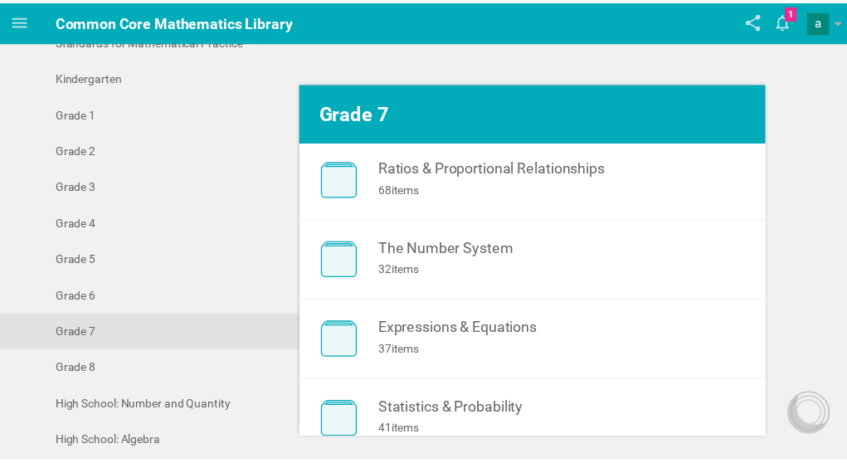
scroll to position [85, 0]
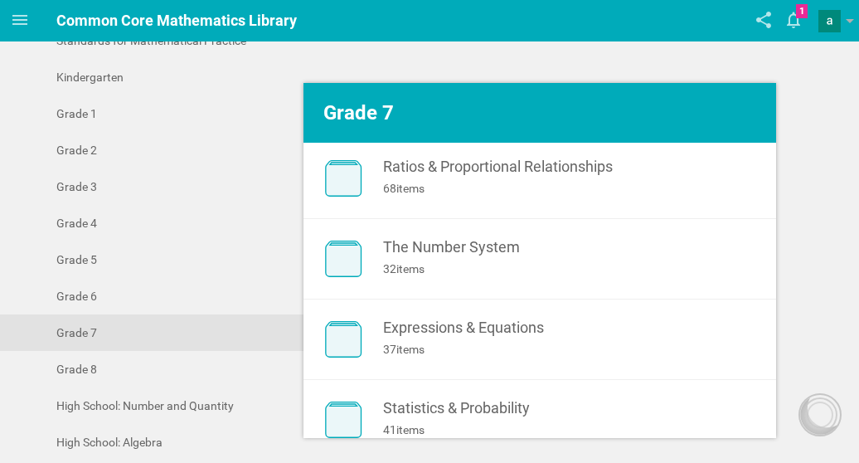
click at [531, 345] on div "37 items" at bounding box center [572, 349] width 378 height 17
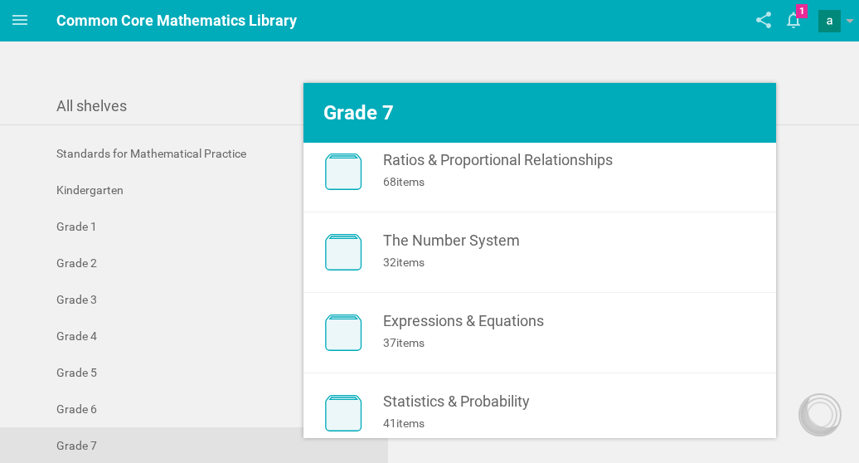
scroll to position [94, 0]
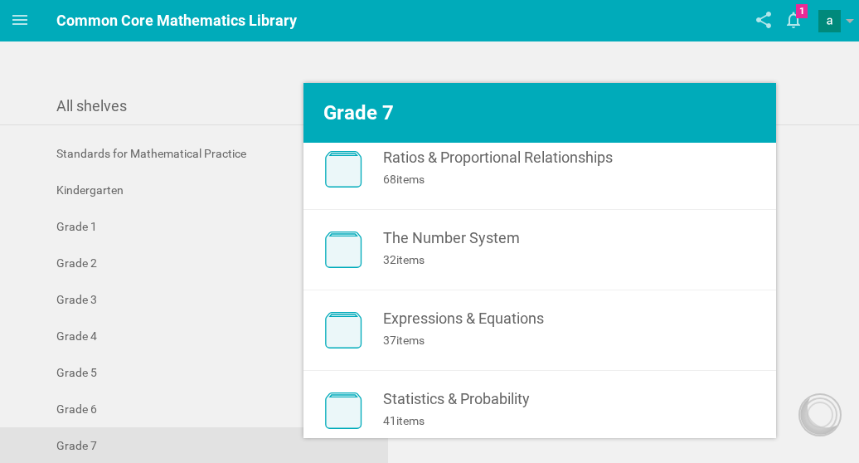
click at [496, 183] on div "68 items" at bounding box center [572, 179] width 378 height 17
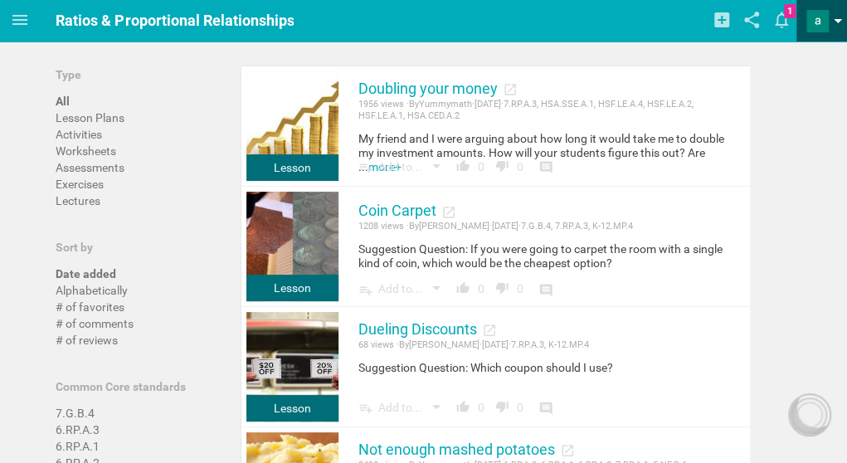
click at [830, 20] on link at bounding box center [826, 20] width 41 height 41
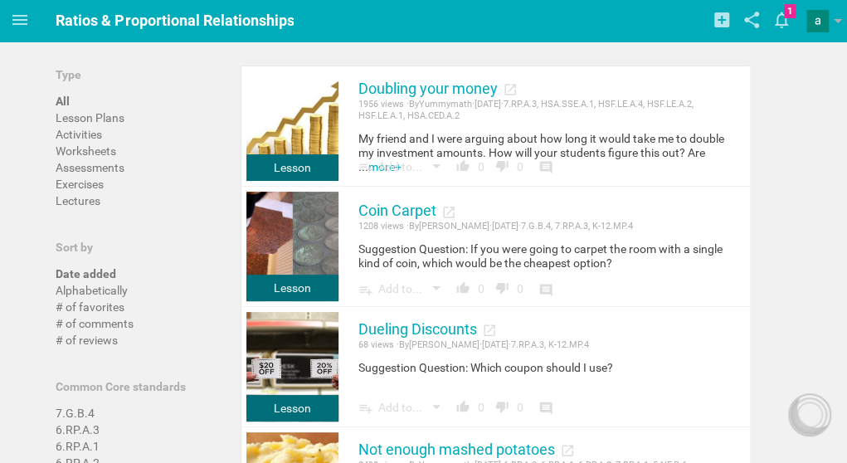
click at [171, 31] on div "Ratios & Proportional Relationships" at bounding box center [175, 20] width 238 height 41
click at [26, 22] on icon at bounding box center [20, 20] width 20 height 20
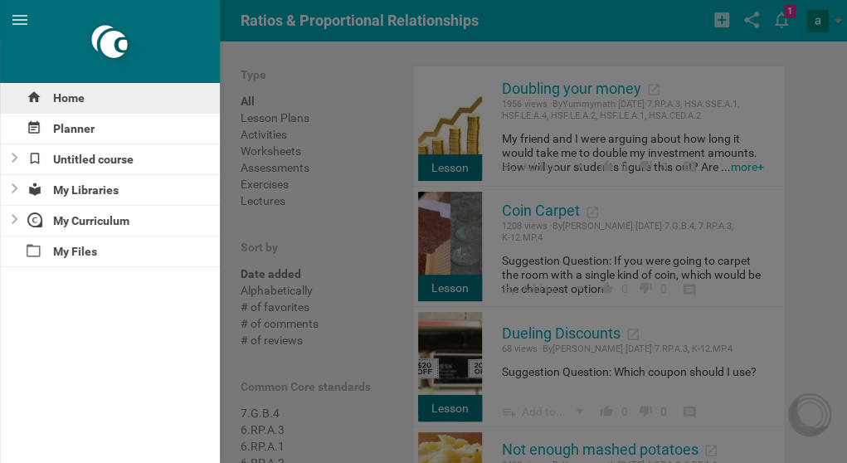
click at [52, 97] on div "Home" at bounding box center [110, 98] width 220 height 30
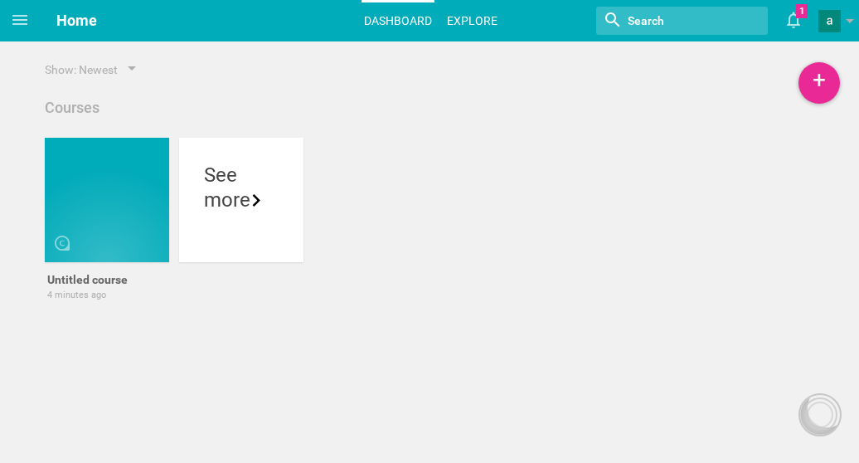
click at [469, 35] on link "Explore" at bounding box center [473, 20] width 56 height 36
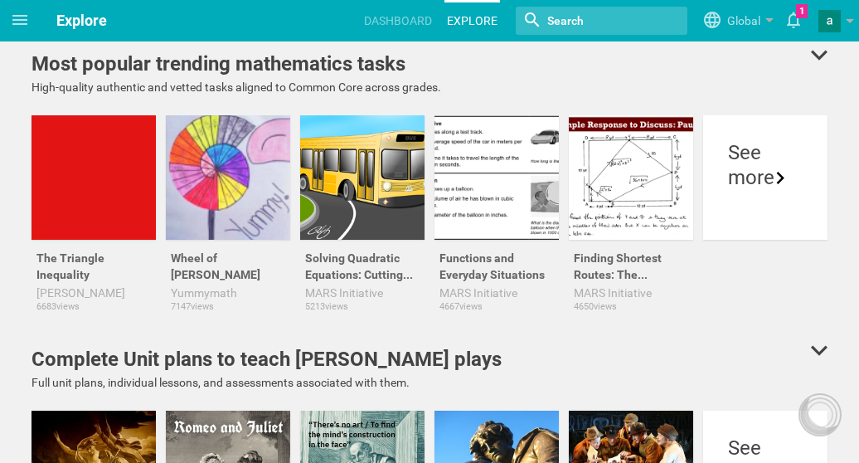
click at [564, 29] on input "textbox" at bounding box center [597, 21] width 103 height 22
click at [763, 177] on div "more" at bounding box center [765, 177] width 75 height 25
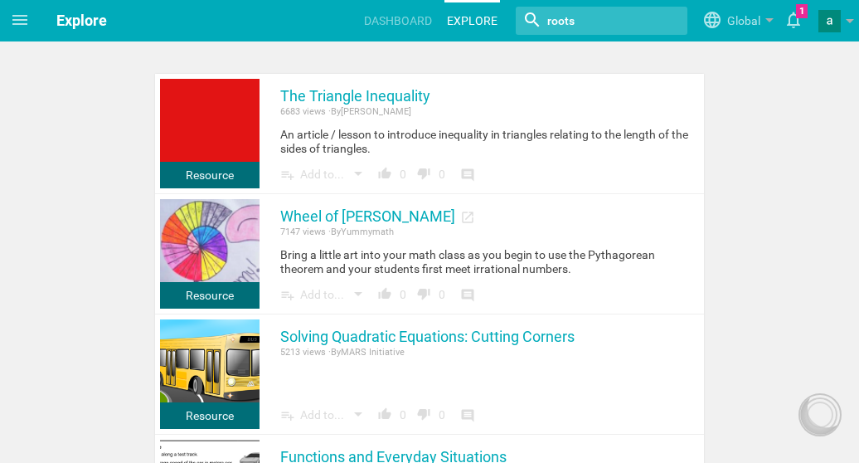
click at [577, 32] on div at bounding box center [602, 21] width 172 height 28
click at [586, 17] on input "textbox" at bounding box center [597, 21] width 103 height 22
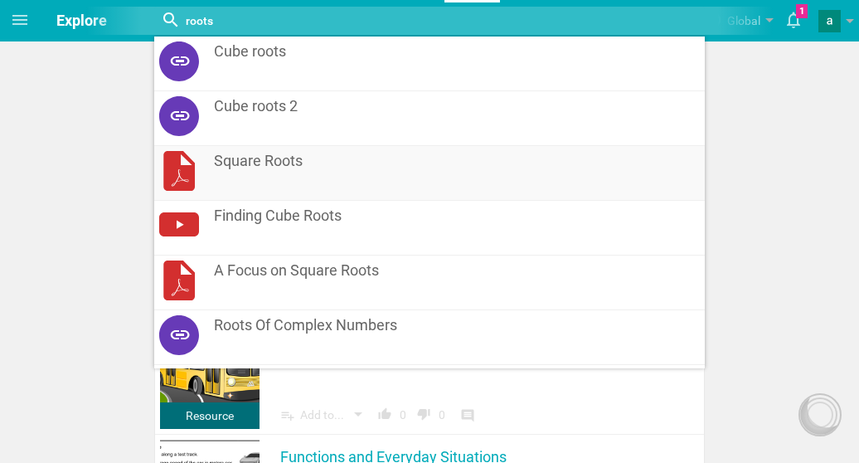
click at [440, 174] on link "Square Roots" at bounding box center [429, 173] width 550 height 55
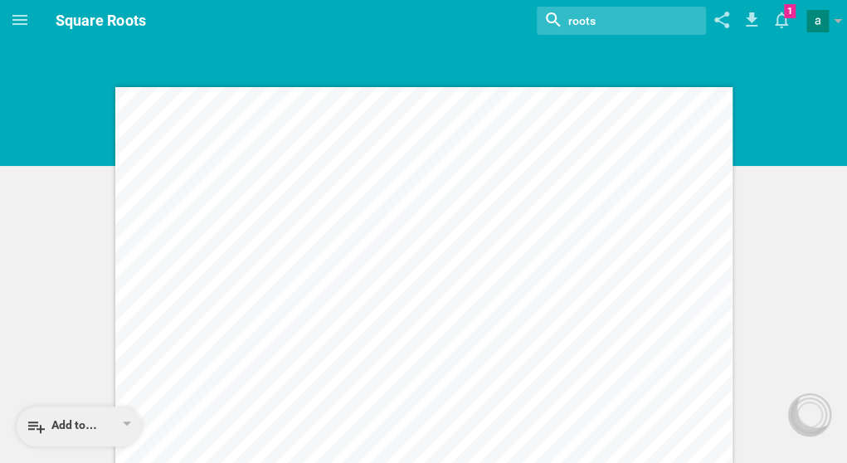
click at [67, 221] on div "Lesson 2: Square Roots Date: [DATE] 27 © 2013 C ommo n C o re , I n c . Some ri…" at bounding box center [423, 464] width 847 height 929
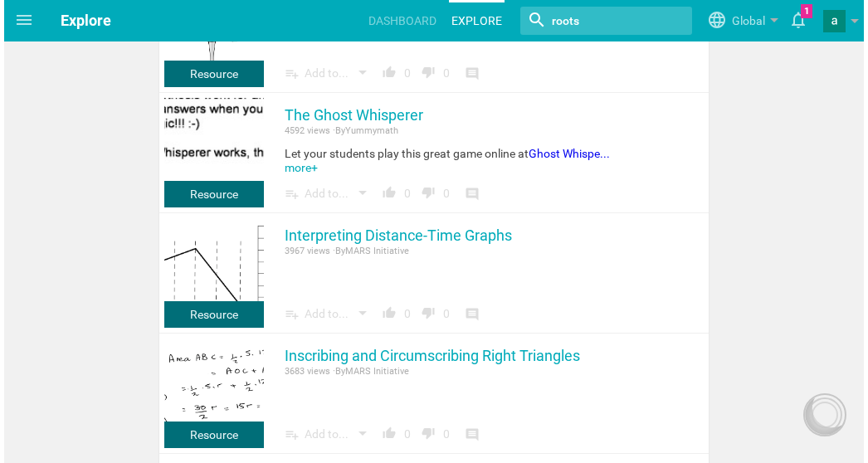
scroll to position [1261, 0]
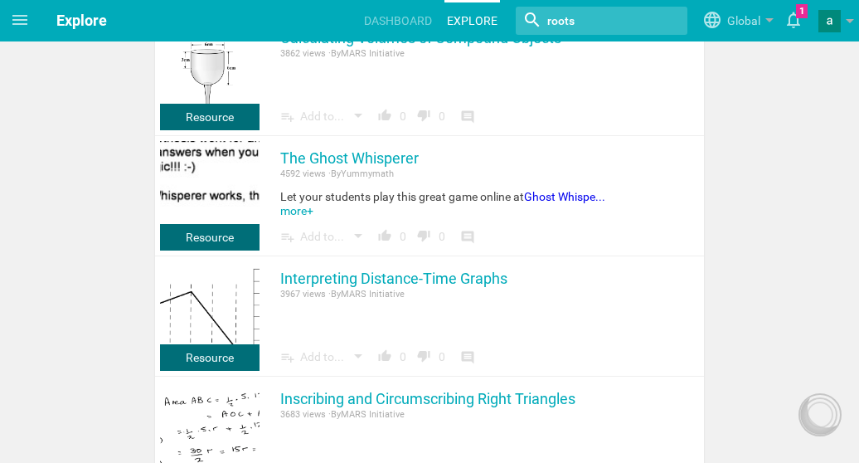
click at [610, 27] on input "textbox" at bounding box center [597, 21] width 103 height 22
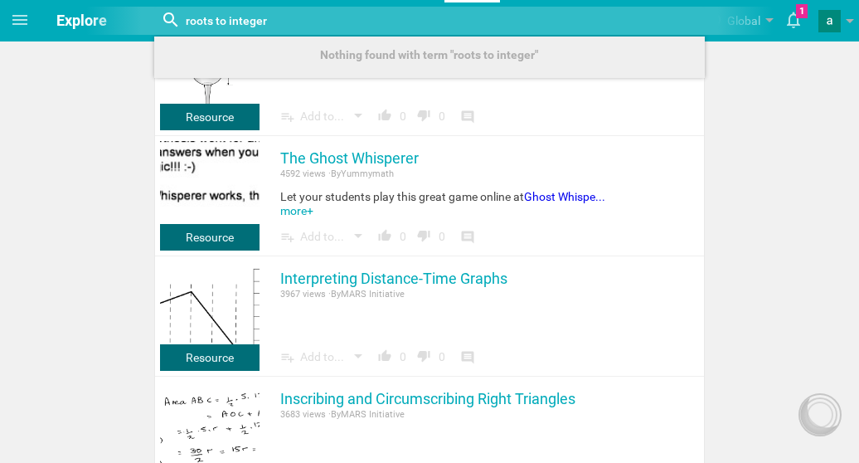
type input "roots to integer"
